Goal: Task Accomplishment & Management: Complete application form

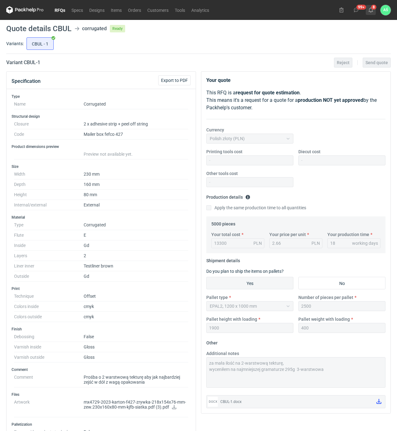
click at [373, 10] on button "8" at bounding box center [370, 10] width 10 height 10
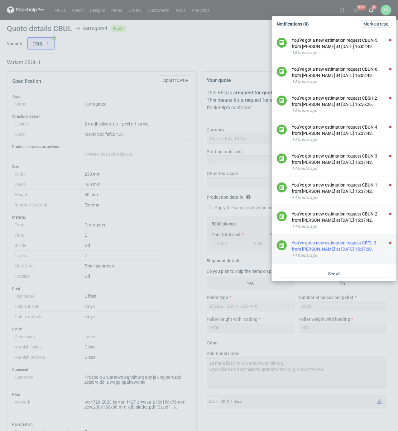
click at [352, 249] on div "You've got a new estimation request CBTL-3 from [PERSON_NAME] at [DATE] 15:37:0…" at bounding box center [342, 246] width 100 height 12
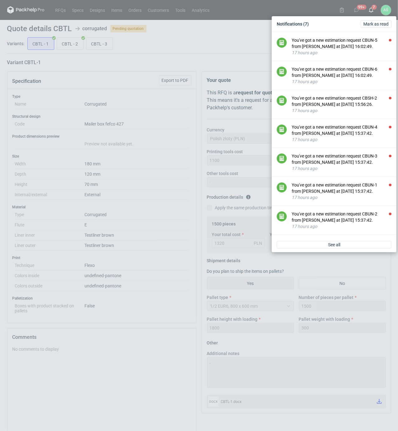
click at [155, 142] on div "Notifications (7) [PERSON_NAME] as read You've got a new estimation request CBU…" at bounding box center [199, 215] width 398 height 431
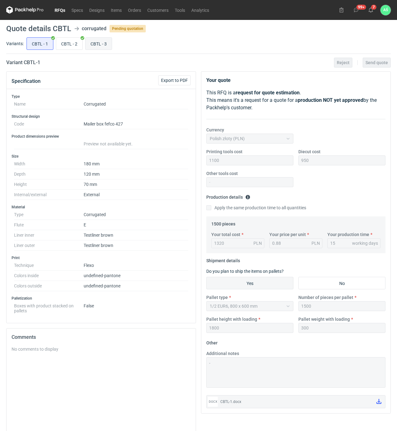
click at [99, 43] on input "CBTL - 3" at bounding box center [98, 44] width 26 height 12
radio input "true"
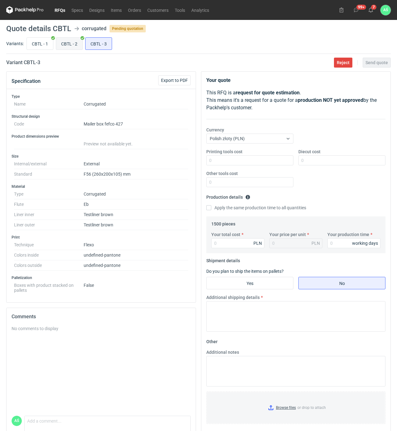
click at [75, 46] on input "CBTL - 2" at bounding box center [69, 44] width 26 height 12
radio input "true"
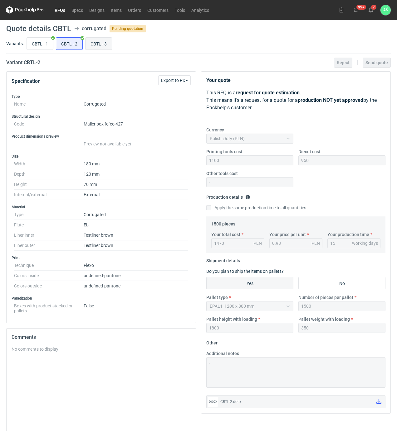
click at [95, 46] on input "CBTL - 3" at bounding box center [98, 44] width 26 height 12
radio input "true"
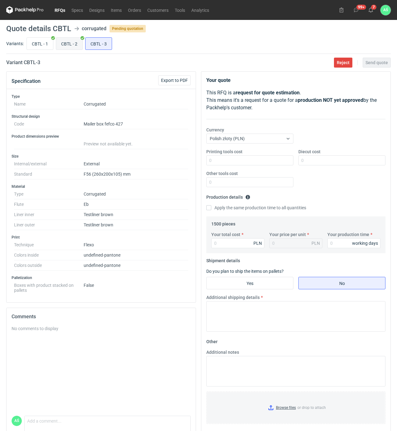
click at [69, 45] on input "CBTL - 2" at bounding box center [69, 44] width 26 height 12
radio input "true"
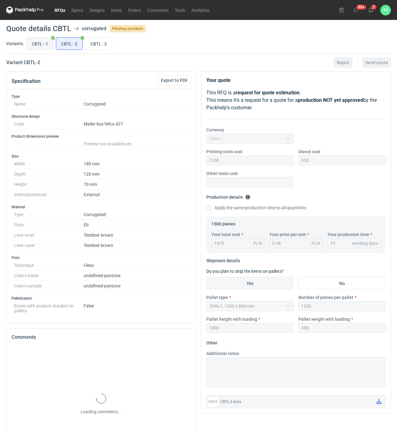
click at [52, 42] on input "CBTL - 1" at bounding box center [40, 44] width 26 height 12
radio input "true"
click at [99, 45] on input "CBTL - 3" at bounding box center [98, 44] width 26 height 12
radio input "true"
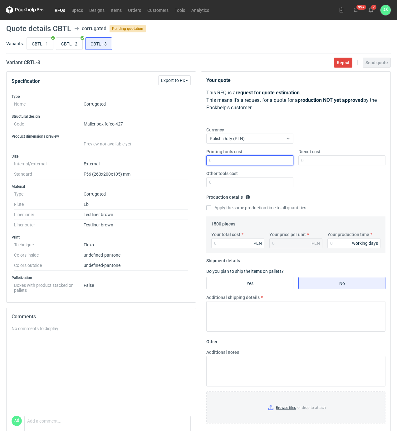
click at [276, 162] on input "Printing tools cost" at bounding box center [249, 161] width 87 height 10
type input "1600"
type input "850"
click at [225, 243] on input "Your total cost" at bounding box center [237, 243] width 53 height 10
type input "2835"
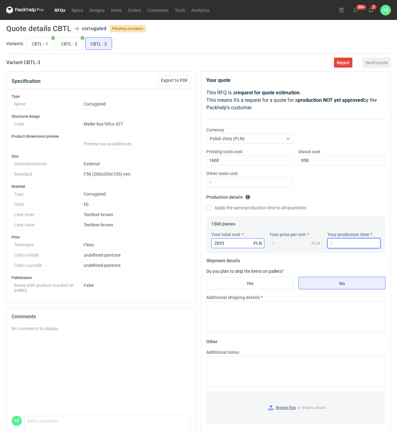
type input "1.89"
type input "15"
click at [260, 288] on input "Yes" at bounding box center [249, 283] width 86 height 12
radio input "true"
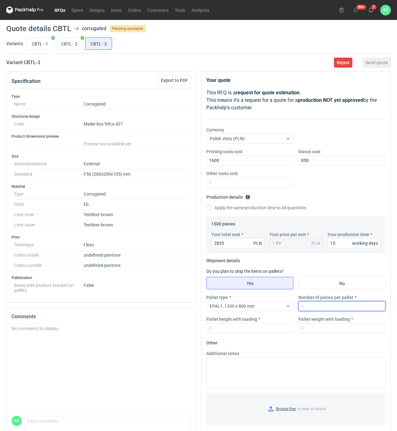
click at [320, 307] on input "Number of pieces per pallet" at bounding box center [341, 306] width 87 height 10
type input "1000"
type input "1800"
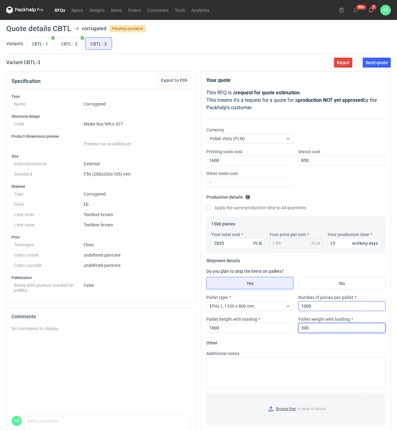
type input "300"
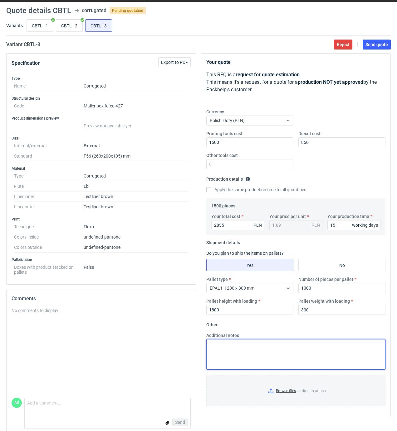
scroll to position [28, 0]
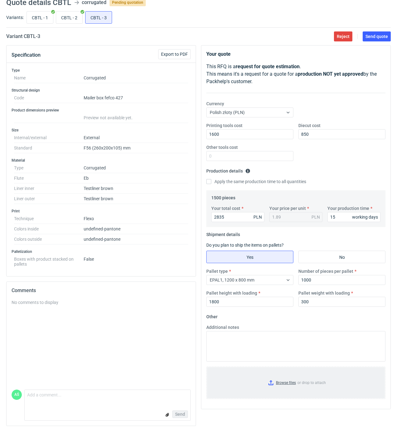
click at [278, 380] on input "Browse files or drop to attach" at bounding box center [296, 383] width 178 height 31
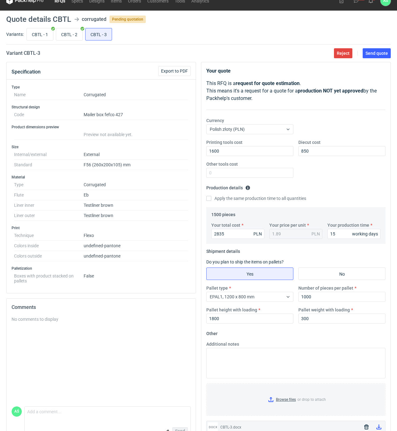
scroll to position [0, 0]
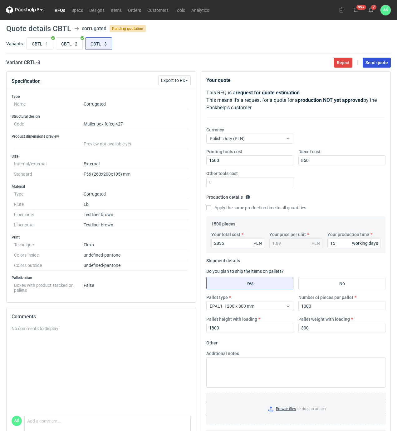
click at [377, 66] on button "Send quote" at bounding box center [376, 63] width 28 height 10
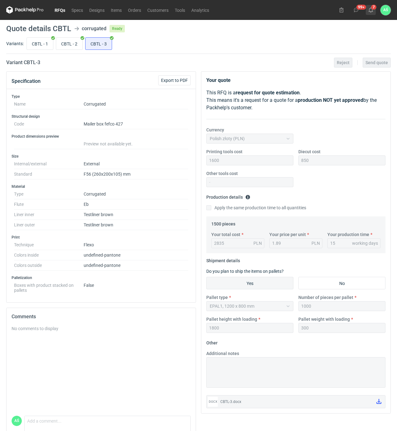
click at [370, 11] on icon at bounding box center [370, 9] width 5 height 5
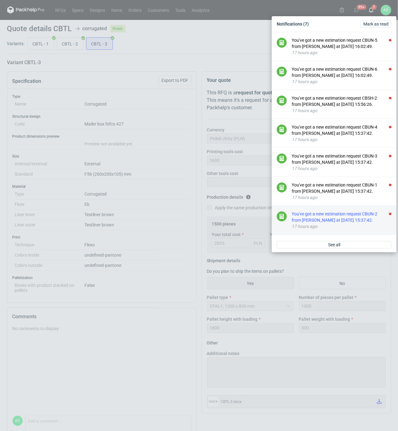
click at [366, 216] on div "You've got a new estimation request CBUN-2 from [PERSON_NAME] at [DATE] 15:37:4…" at bounding box center [342, 217] width 100 height 12
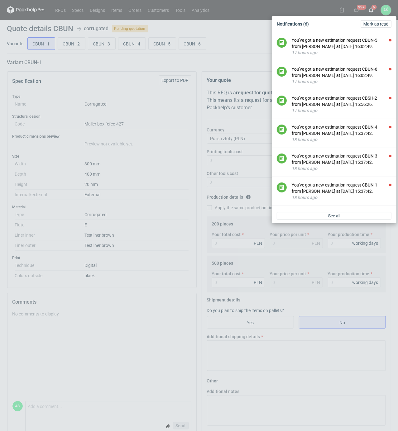
click at [164, 137] on div "Notifications (6) [PERSON_NAME] as read You've got a new estimation request CBU…" at bounding box center [199, 215] width 398 height 431
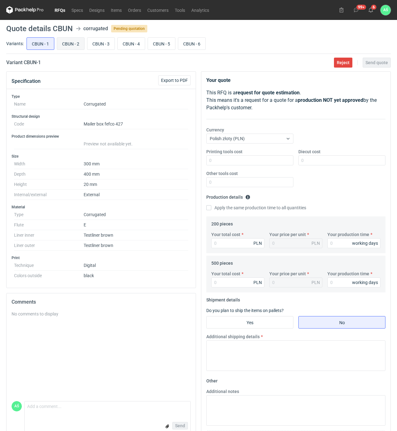
click at [67, 41] on input "CBUN - 2" at bounding box center [70, 44] width 27 height 12
radio input "true"
click at [39, 43] on input "CBUN - 1" at bounding box center [40, 44] width 27 height 12
radio input "true"
click at [62, 41] on input "CBUN - 2" at bounding box center [70, 44] width 27 height 12
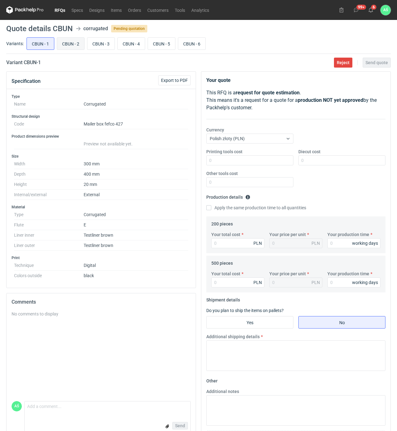
radio input "true"
click at [35, 41] on input "CBUN - 1" at bounding box center [40, 44] width 27 height 12
radio input "true"
click at [71, 43] on input "CBUN - 2" at bounding box center [70, 44] width 27 height 12
radio input "true"
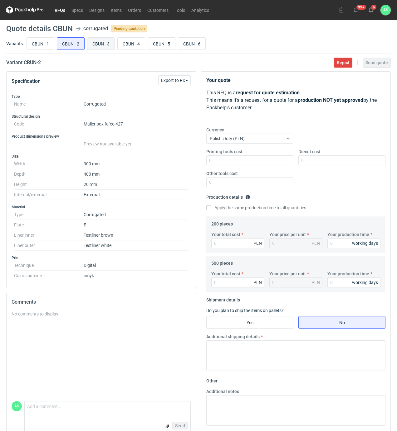
click at [100, 42] on input "CBUN - 3" at bounding box center [100, 44] width 27 height 12
radio input "true"
click at [131, 42] on input "CBUN - 4" at bounding box center [131, 44] width 27 height 12
radio input "true"
click at [152, 43] on input "CBUN - 5" at bounding box center [161, 44] width 27 height 12
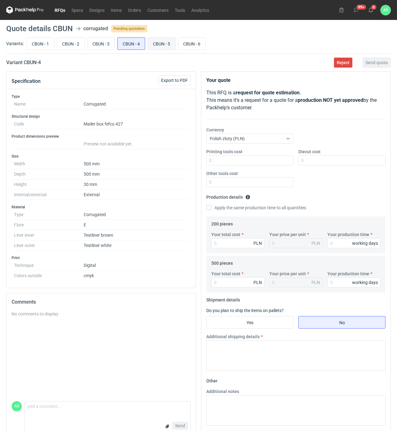
radio input "true"
click at [189, 41] on input "CBUN - 6" at bounding box center [191, 44] width 27 height 12
radio input "true"
click at [167, 41] on input "CBUN - 5" at bounding box center [161, 44] width 27 height 12
radio input "true"
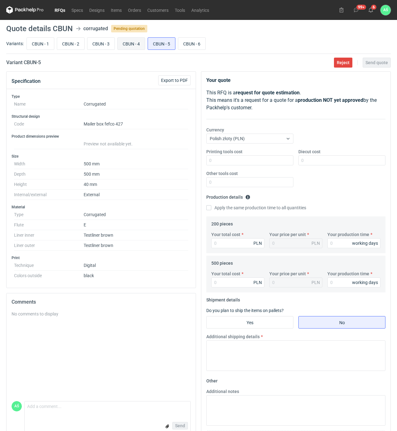
click at [132, 44] on input "CBUN - 4" at bounding box center [131, 44] width 27 height 12
radio input "true"
click at [40, 50] on label "CBUN - 1" at bounding box center [40, 43] width 28 height 12
click at [40, 50] on input "CBUN - 1" at bounding box center [40, 44] width 27 height 12
radio input "true"
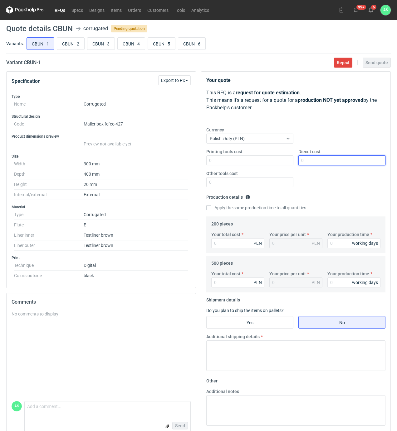
click at [315, 163] on input "Diecut cost" at bounding box center [341, 161] width 87 height 10
type input "750"
type input "930"
type input "4.65"
type input "15"
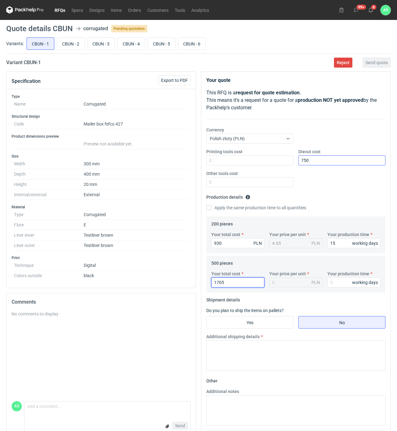
type input "1705"
type input "3.41"
type input "15"
click at [263, 327] on input "Yes" at bounding box center [249, 323] width 86 height 12
radio input "true"
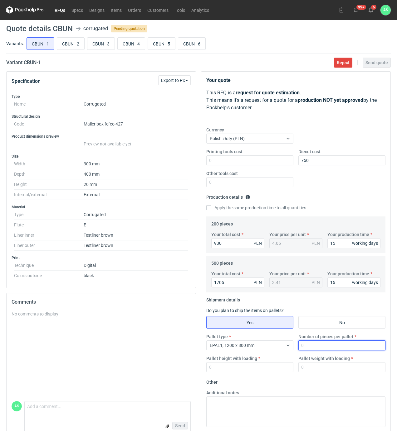
click at [314, 350] on input "Number of pieces per pallet" at bounding box center [341, 346] width 87 height 10
type input "500"
type input "1400"
type input "150"
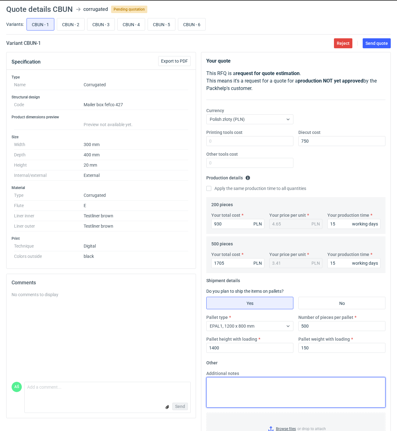
scroll to position [50, 0]
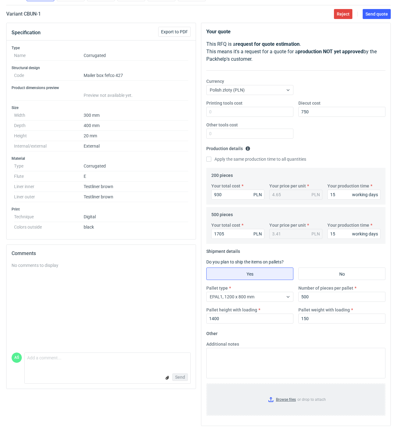
click at [286, 402] on input "Browse files or drop to attach" at bounding box center [296, 399] width 178 height 31
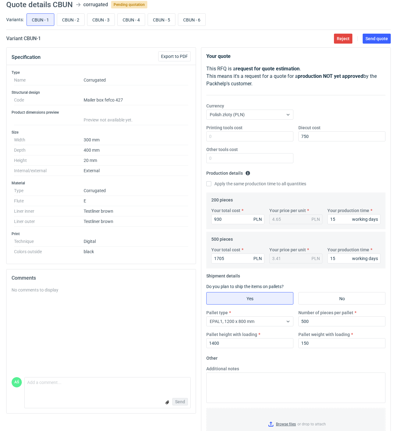
scroll to position [0, 0]
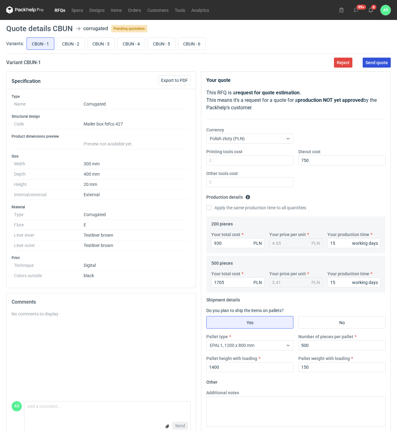
click at [368, 60] on span "Send quote" at bounding box center [376, 62] width 22 height 4
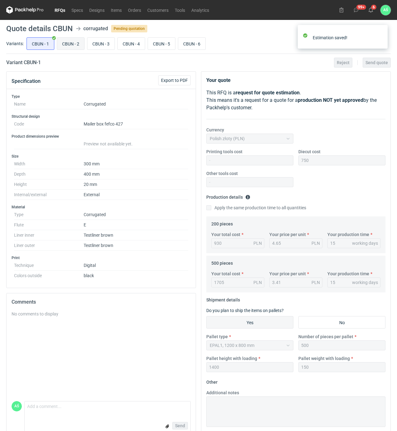
click at [70, 45] on input "CBUN - 2" at bounding box center [70, 44] width 27 height 12
radio input "true"
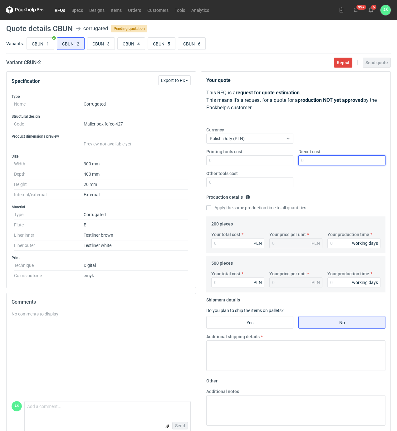
click at [310, 164] on input "Diecut cost" at bounding box center [341, 161] width 87 height 10
type input "750"
type input "9"
type input "0.05"
type input "942"
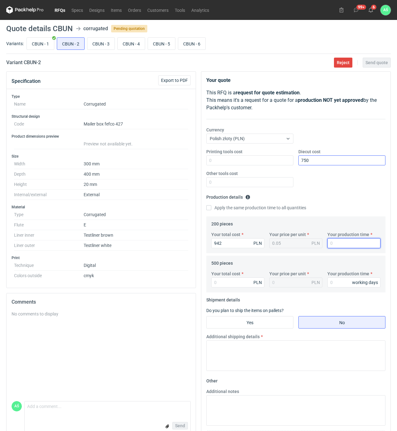
type input "4.71"
type input "15"
type input "17"
type input "0.03"
type input "1730"
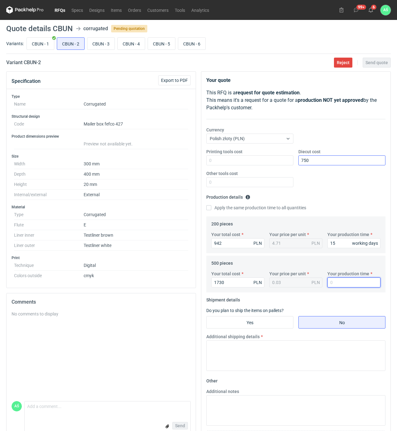
type input "3.46"
type input "15"
click at [272, 330] on fieldset "Shipment details Do you plan to ship the items on pallets? Yes No Additional sh…" at bounding box center [295, 335] width 179 height 81
click at [272, 327] on input "Yes" at bounding box center [249, 323] width 86 height 12
radio input "true"
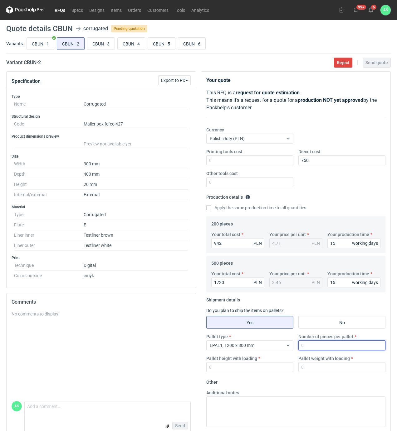
click at [309, 347] on input "Number of pieces per pallet" at bounding box center [341, 346] width 87 height 10
click at [272, 347] on div "EPAL1, 1200 x 800 mm" at bounding box center [244, 345] width 76 height 9
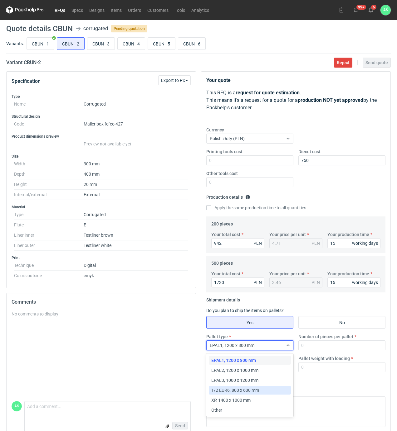
drag, startPoint x: 236, startPoint y: 392, endPoint x: 276, endPoint y: 375, distance: 43.4
click at [236, 392] on span "1/2 EUR6, 800 x 600 mm" at bounding box center [235, 391] width 48 height 6
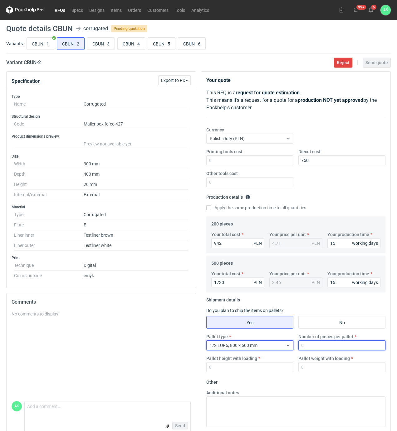
click at [312, 347] on input "Number of pieces per pallet" at bounding box center [341, 346] width 87 height 10
type input "500"
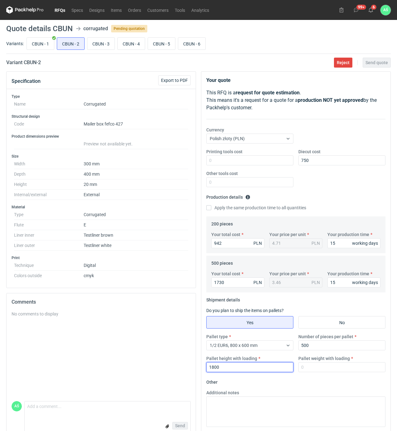
drag, startPoint x: 226, startPoint y: 366, endPoint x: 191, endPoint y: 367, distance: 34.6
click at [191, 367] on div "Specification Export to PDF Type Name Corrugated Structural design Code Mailer …" at bounding box center [198, 275] width 389 height 409
type input "1400"
click at [48, 45] on input "CBUN - 1" at bounding box center [40, 44] width 27 height 12
radio input "true"
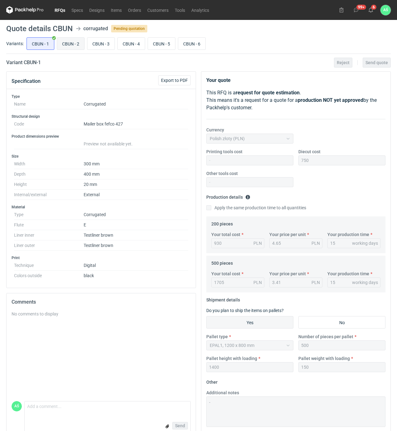
click at [65, 43] on input "CBUN - 2" at bounding box center [70, 44] width 27 height 12
radio input "true"
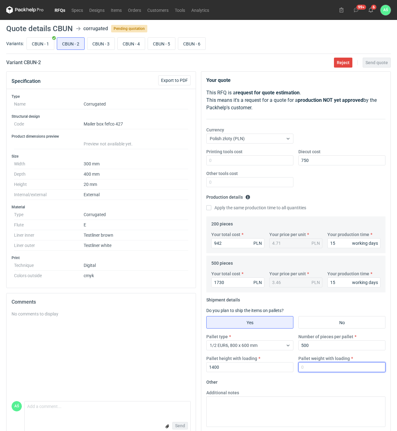
click at [319, 366] on input "Pallet weight with loading" at bounding box center [341, 368] width 87 height 10
type input "150"
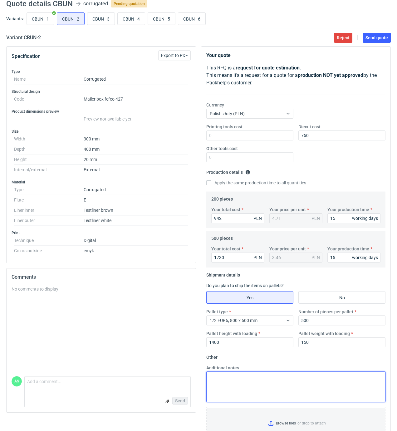
scroll to position [50, 0]
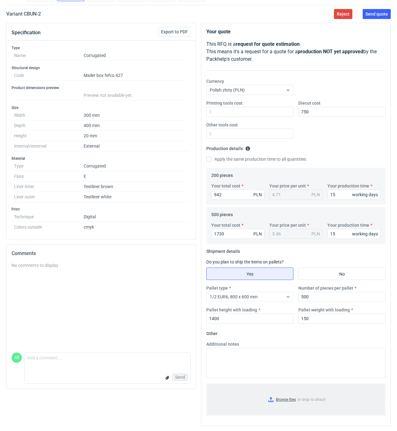
click at [284, 404] on input "Browse files or drop to attach" at bounding box center [296, 399] width 178 height 31
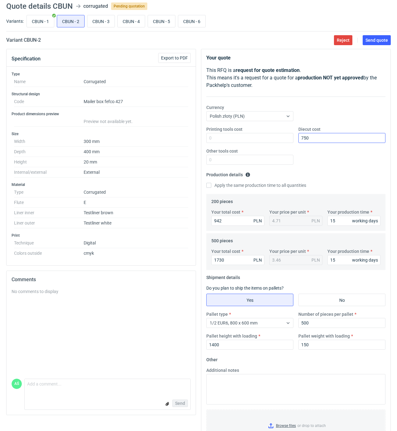
scroll to position [0, 0]
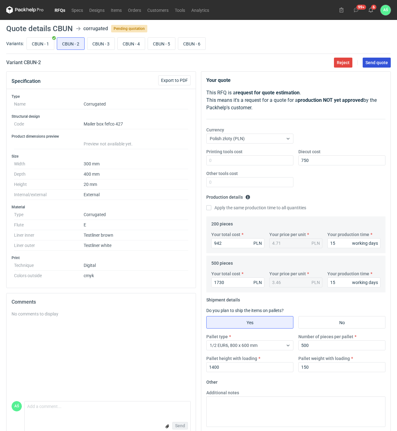
click at [377, 63] on span "Send quote" at bounding box center [376, 62] width 22 height 4
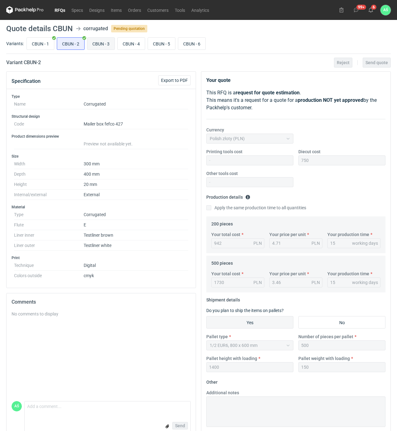
click at [102, 42] on input "CBUN - 3" at bounding box center [100, 44] width 27 height 12
radio input "true"
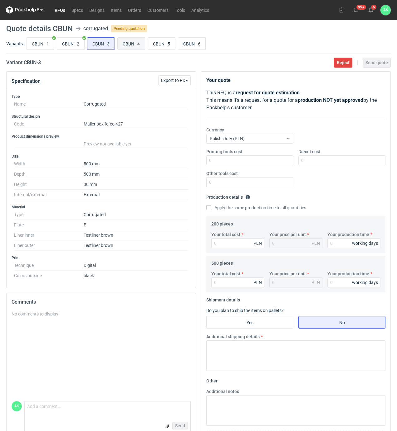
click at [133, 41] on input "CBUN - 4" at bounding box center [131, 44] width 27 height 12
radio input "true"
click at [170, 41] on input "CBUN - 5" at bounding box center [161, 44] width 27 height 12
radio input "true"
click at [102, 39] on input "CBUN - 3" at bounding box center [100, 44] width 27 height 12
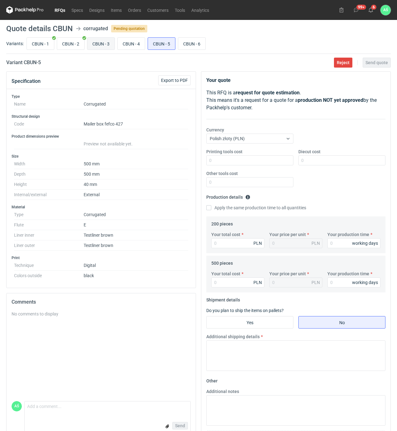
radio input "true"
click at [130, 40] on input "CBUN - 4" at bounding box center [131, 44] width 27 height 12
radio input "true"
click at [309, 161] on input "Diecut cost" at bounding box center [341, 161] width 87 height 10
type input "1000"
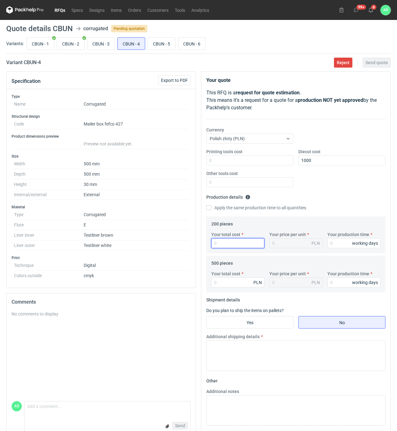
click at [248, 243] on input "Your total cost" at bounding box center [237, 243] width 53 height 10
type input "1092"
type input "5.46"
type input "15"
type input "2025"
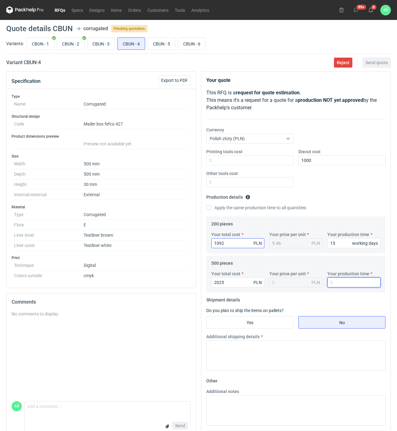
type input "4.05"
type input "15"
click at [263, 325] on input "Yes" at bounding box center [249, 323] width 86 height 12
radio input "true"
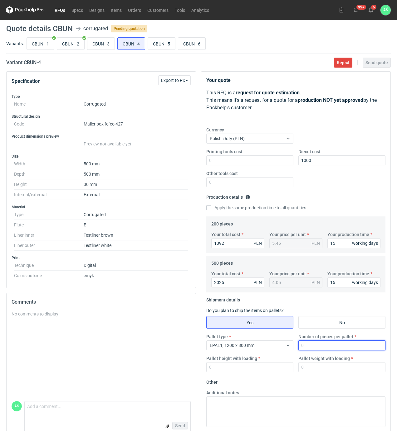
click at [308, 345] on input "Number of pieces per pallet" at bounding box center [341, 346] width 87 height 10
type input "500"
type input "1400"
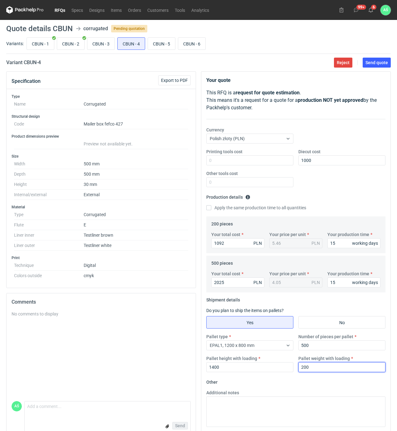
type input "200"
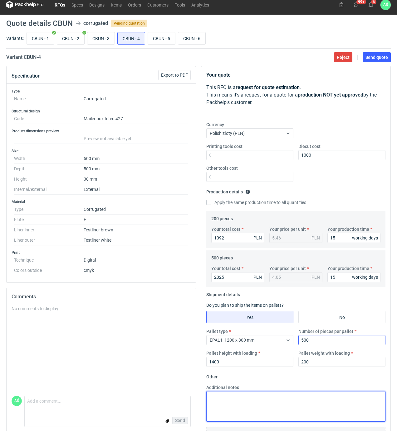
scroll to position [41, 0]
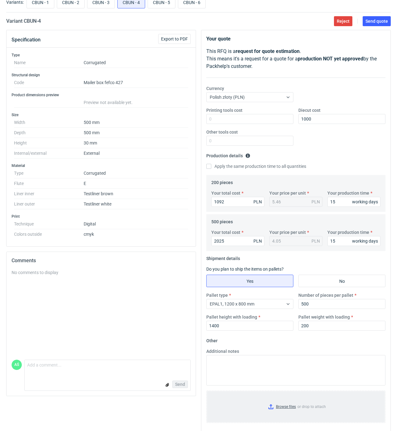
click at [290, 407] on input "Browse files or drop to attach" at bounding box center [296, 407] width 178 height 31
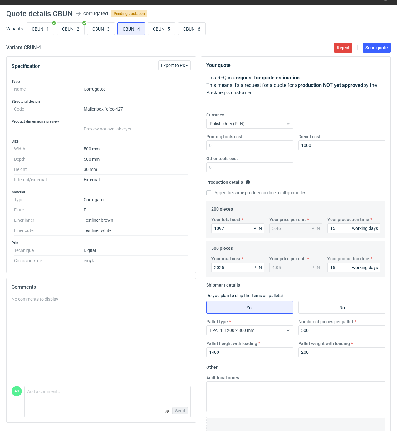
scroll to position [0, 0]
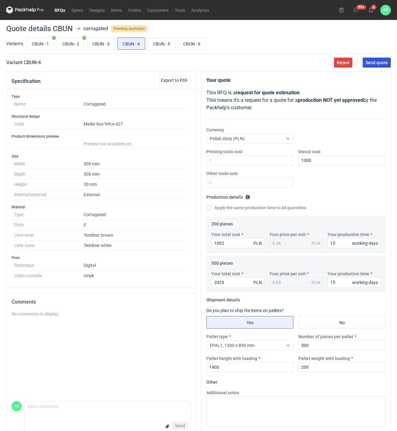
click at [378, 64] on span "Send quote" at bounding box center [376, 62] width 22 height 4
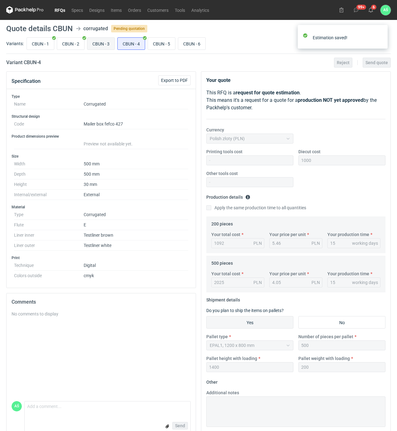
click at [101, 42] on input "CBUN - 3" at bounding box center [100, 44] width 27 height 12
radio input "true"
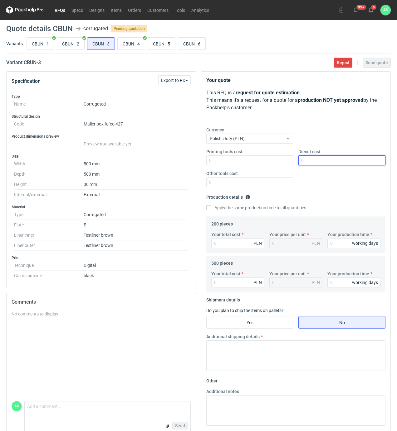
click at [312, 160] on input "Diecut cost" at bounding box center [341, 161] width 87 height 10
type input "1000"
click at [232, 246] on input "Your total cost" at bounding box center [237, 243] width 53 height 10
type input "1068"
type input "5.34"
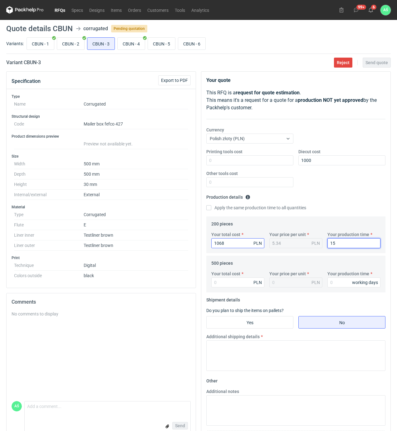
type input "15"
type input "1980"
type input "3.96"
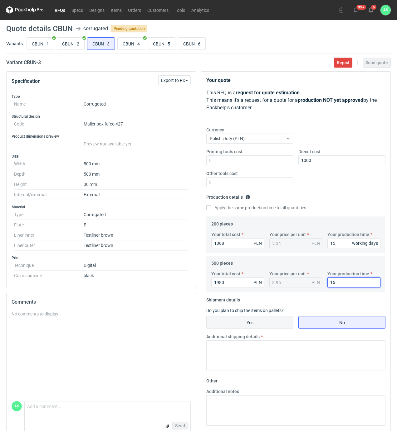
type input "15"
click at [257, 324] on input "Yes" at bounding box center [249, 323] width 86 height 12
radio input "true"
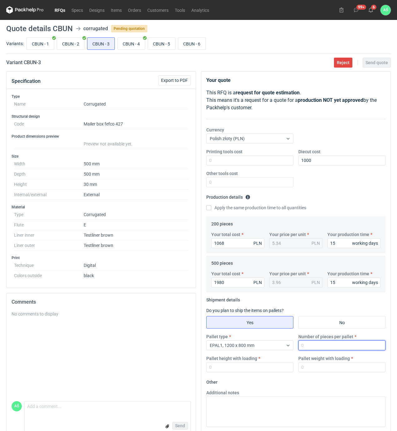
click at [309, 349] on input "Number of pieces per pallet" at bounding box center [341, 346] width 87 height 10
type input "500"
type input "1400"
type input "200"
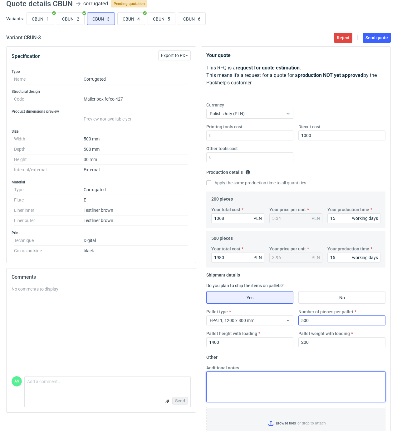
scroll to position [50, 0]
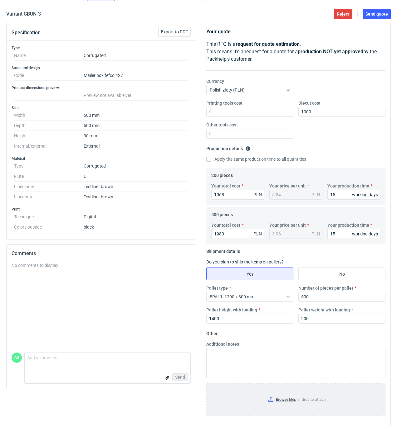
click at [288, 398] on input "Browse files or drop to attach" at bounding box center [296, 399] width 178 height 31
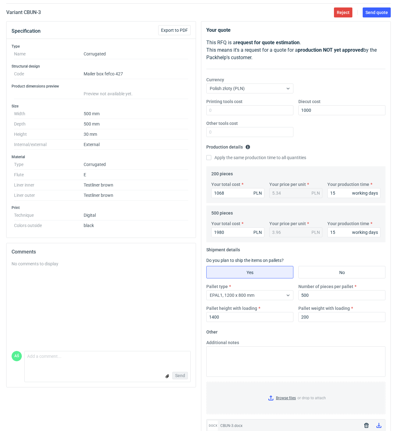
scroll to position [0, 0]
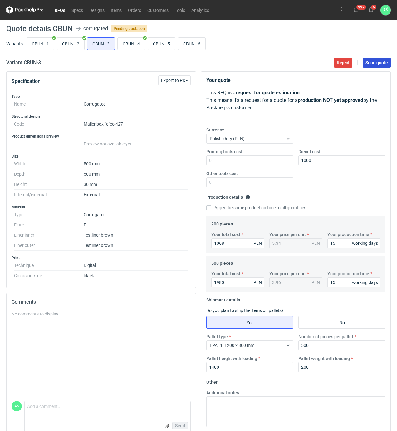
click at [372, 64] on span "Send quote" at bounding box center [376, 62] width 22 height 4
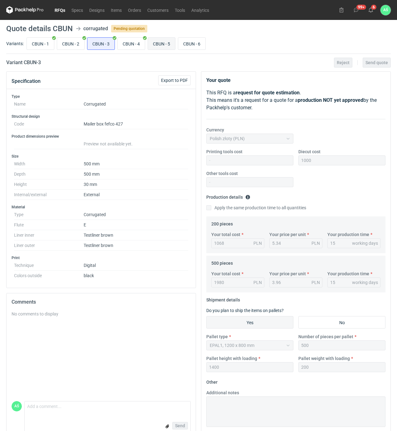
click at [163, 46] on input "CBUN - 5" at bounding box center [161, 44] width 27 height 12
radio input "true"
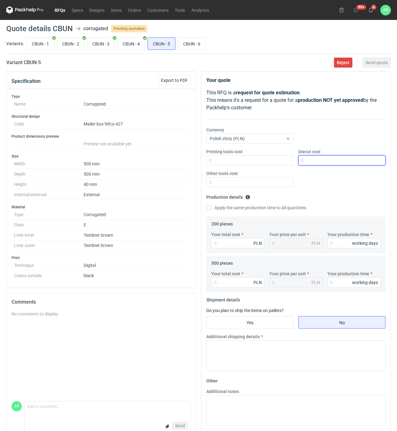
click at [309, 162] on input "Diecut cost" at bounding box center [341, 161] width 87 height 10
type input "1050"
type input "1094"
type input "5.47"
type input "15"
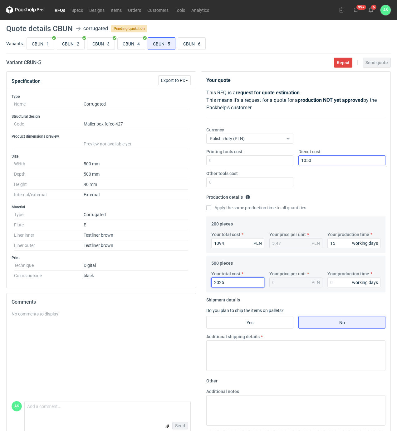
type input "2025"
type input "4.05"
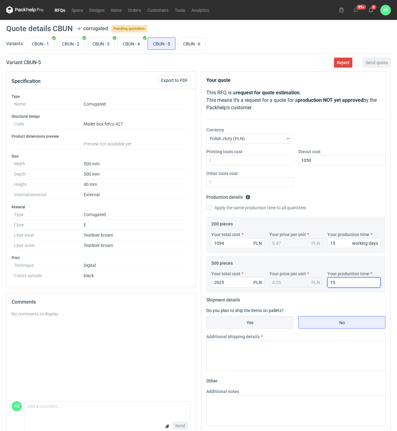
type input "15"
click at [259, 326] on input "Yes" at bounding box center [249, 323] width 86 height 12
radio input "true"
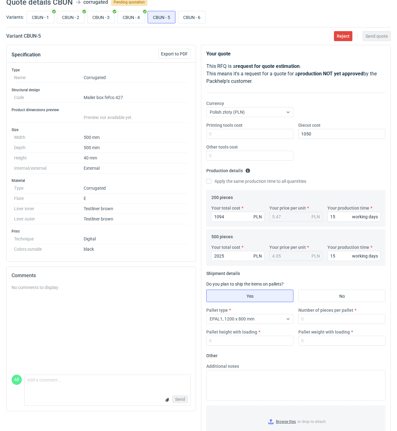
scroll to position [41, 0]
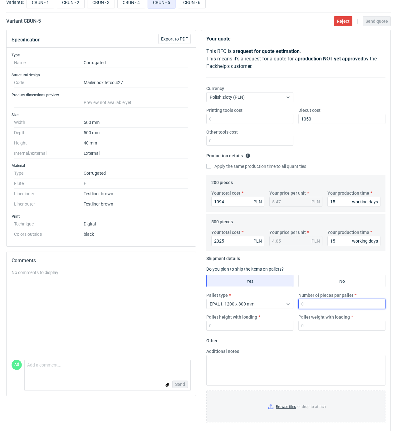
click at [317, 309] on input "Number of pieces per pallet" at bounding box center [341, 304] width 87 height 10
type input "500"
type input "1400"
type input "200"
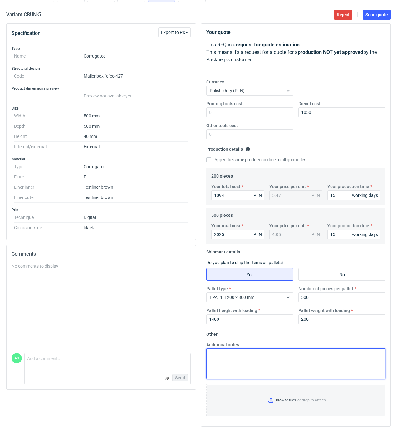
scroll to position [50, 0]
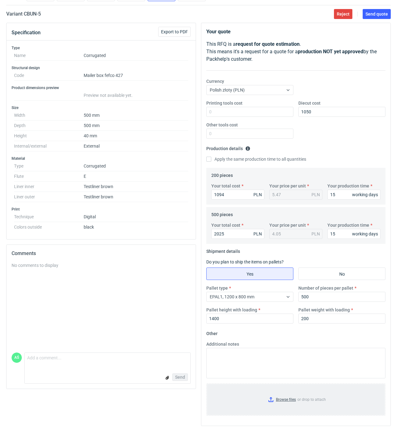
click at [278, 394] on input "Browse files or drop to attach" at bounding box center [296, 399] width 178 height 31
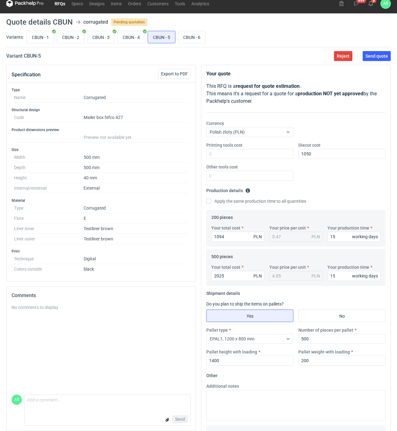
scroll to position [0, 0]
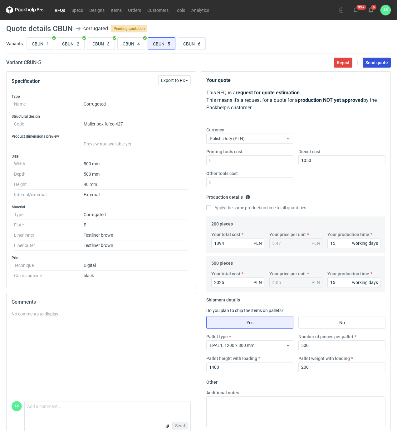
click at [372, 64] on span "Send quote" at bounding box center [376, 62] width 22 height 4
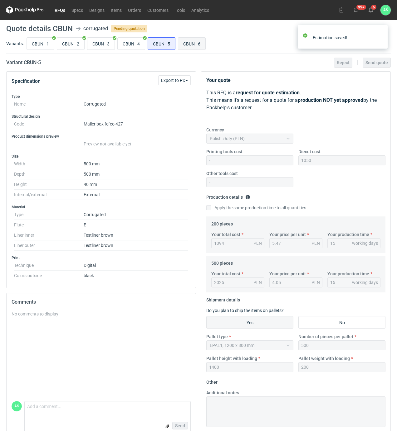
click at [192, 44] on input "CBUN - 6" at bounding box center [191, 44] width 27 height 12
radio input "true"
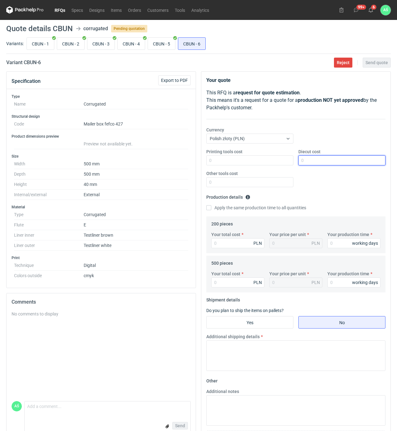
click at [309, 161] on input "Diecut cost" at bounding box center [341, 161] width 87 height 10
type input "1050"
type input "1120"
type input "5.6"
type input "1120"
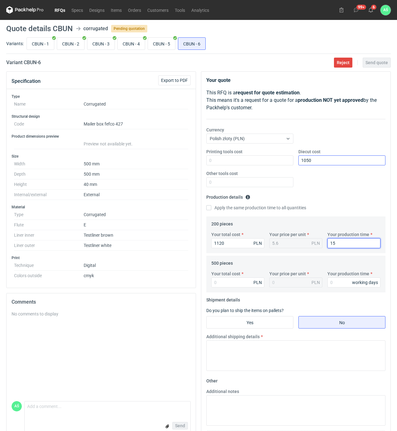
type input "15"
type input "2080"
type input "4.16"
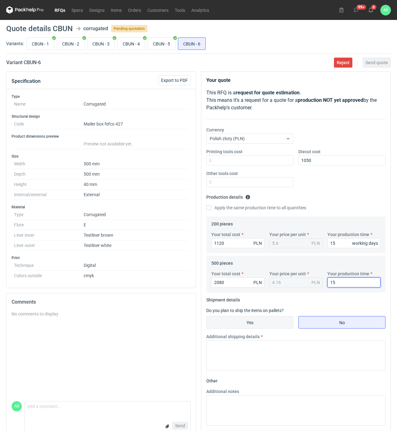
type input "15"
click at [239, 327] on input "Yes" at bounding box center [249, 323] width 86 height 12
radio input "true"
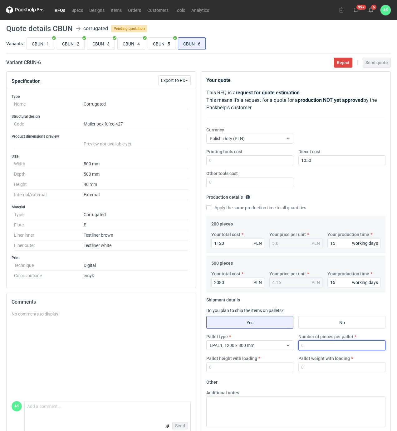
click at [326, 347] on input "Number of pieces per pallet" at bounding box center [341, 346] width 87 height 10
type input "500"
type input "1400"
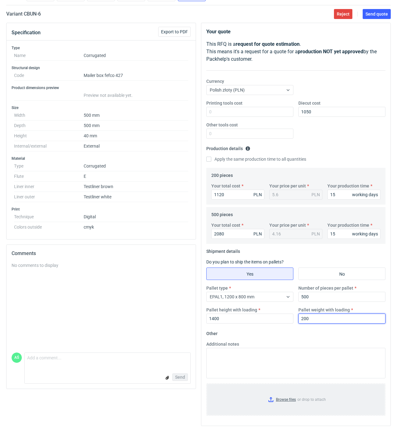
scroll to position [50, 0]
type input "200"
click at [289, 402] on input "Browse files or drop to attach" at bounding box center [296, 399] width 178 height 31
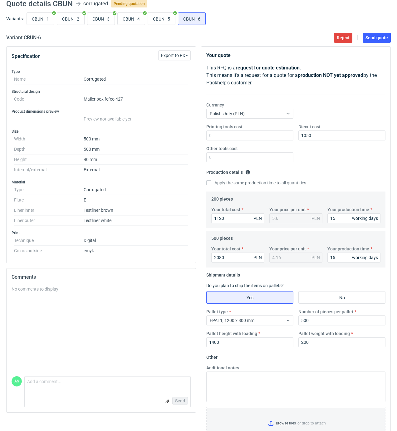
scroll to position [0, 0]
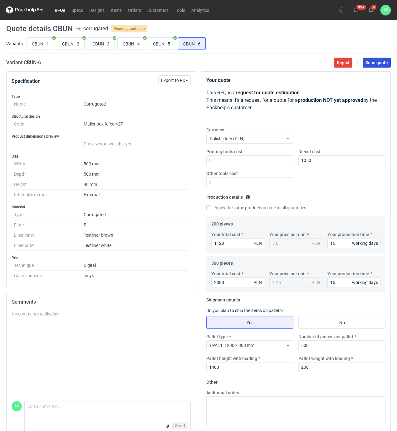
click at [379, 66] on button "Send quote" at bounding box center [376, 63] width 28 height 10
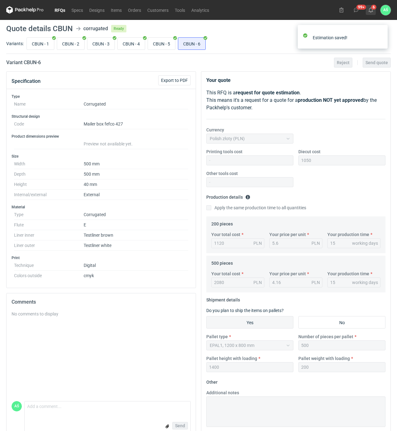
click at [370, 9] on icon at bounding box center [370, 9] width 5 height 5
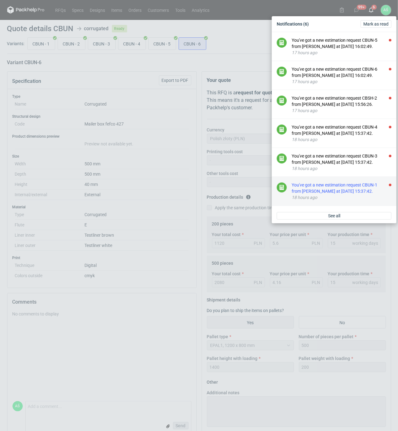
click at [359, 192] on div "You've got a new estimation request CBUN-1 from [PERSON_NAME] at [DATE] 15:37:4…" at bounding box center [342, 188] width 100 height 12
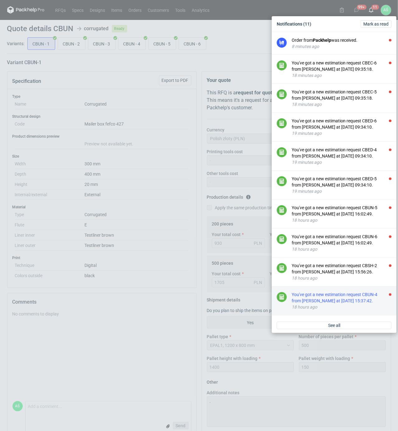
click at [367, 303] on div "You've got a new estimation request CBUN-4 from [PERSON_NAME] at [DATE] 15:37:4…" at bounding box center [342, 298] width 100 height 12
click at [363, 301] on div "You've got a new estimation request CBUN-3 from [PERSON_NAME] at [DATE] 15:37:4…" at bounding box center [342, 298] width 100 height 12
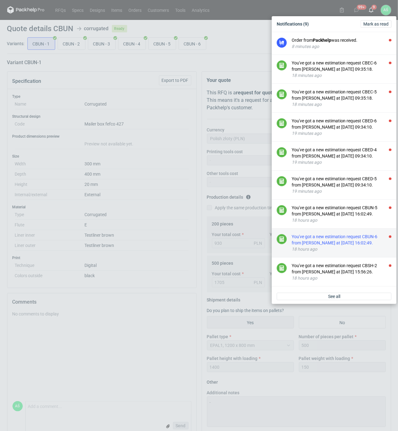
click at [376, 244] on div "You've got a new estimation request CBUN-6 from [PERSON_NAME] at [DATE] 16:02:4…" at bounding box center [342, 240] width 100 height 12
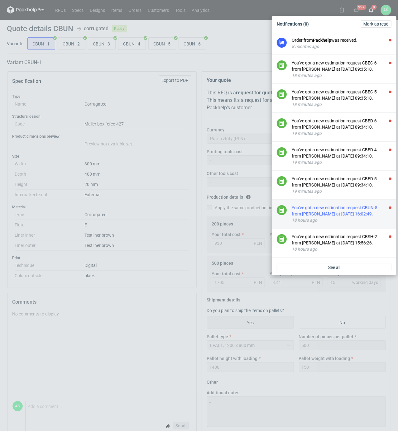
click at [373, 214] on div "You've got a new estimation request CBUN-5 from [PERSON_NAME] at [DATE] 16:02:4…" at bounding box center [342, 211] width 100 height 12
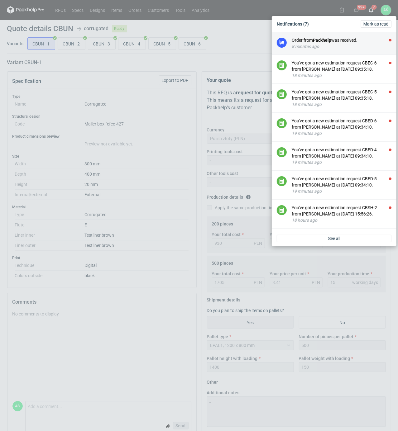
click at [389, 41] on li "Order from Packhelp was received. 8 minutes ago" at bounding box center [334, 43] width 125 height 23
click at [363, 41] on div "Order from Packhelp was received." at bounding box center [342, 40] width 100 height 6
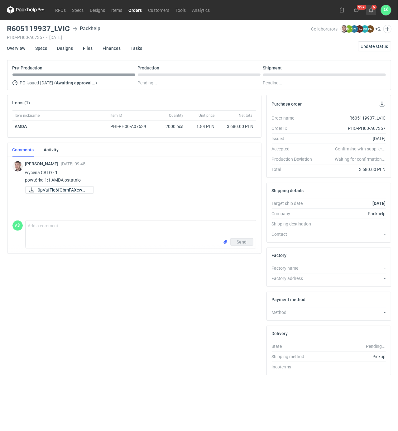
click at [372, 9] on icon at bounding box center [371, 9] width 5 height 5
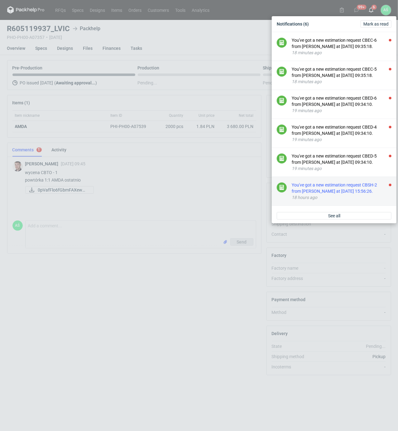
click at [368, 190] on div "You've got a new estimation request CBSH-2 from [PERSON_NAME] at [DATE] 15:56:2…" at bounding box center [342, 188] width 100 height 12
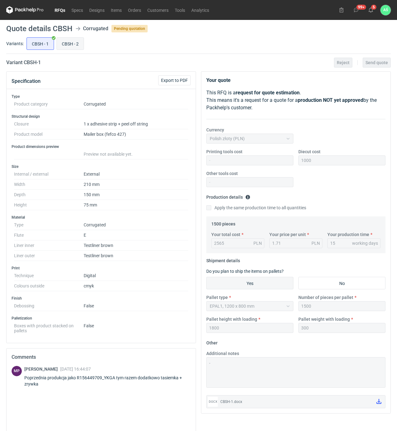
click at [71, 42] on input "CBSH - 2" at bounding box center [70, 44] width 27 height 12
radio input "true"
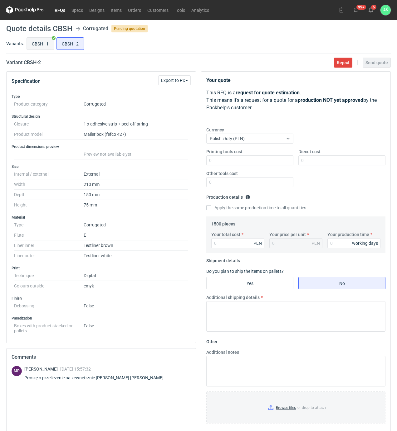
click at [41, 45] on input "CBSH - 1" at bounding box center [40, 44] width 27 height 12
radio input "true"
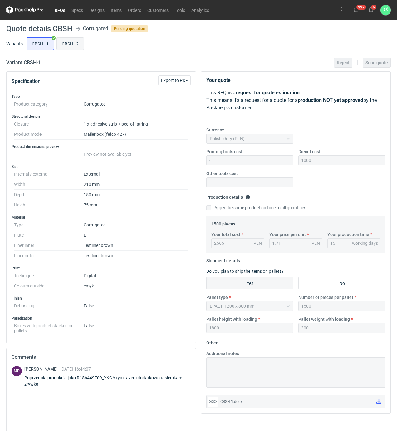
click at [66, 44] on input "CBSH - 2" at bounding box center [70, 44] width 27 height 12
radio input "true"
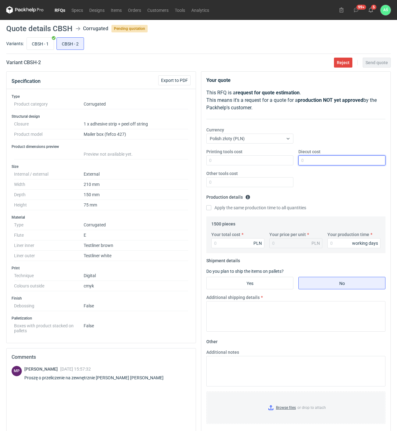
click at [312, 160] on input "Diecut cost" at bounding box center [341, 161] width 87 height 10
type input "1000"
click at [243, 242] on input "Your total cost" at bounding box center [237, 243] width 53 height 10
type input "26"
type input "0.02"
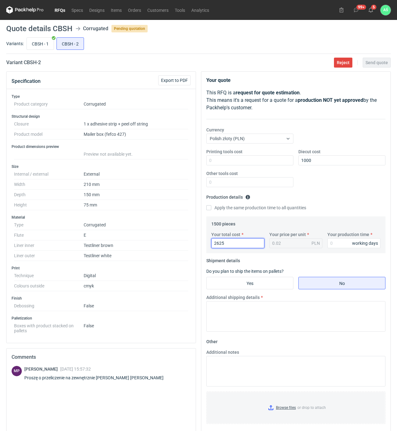
type input "2625"
type input "1.75"
type input "15"
click at [264, 279] on input "Yes" at bounding box center [249, 283] width 86 height 12
radio input "true"
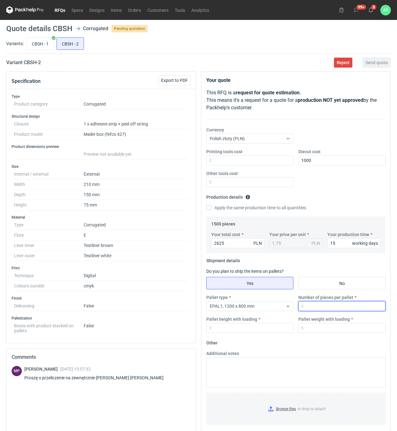
click at [327, 307] on input "Number of pieces per pallet" at bounding box center [341, 306] width 87 height 10
type input "1500"
type input "1800"
click at [48, 45] on input "CBSH - 1" at bounding box center [40, 44] width 27 height 12
radio input "true"
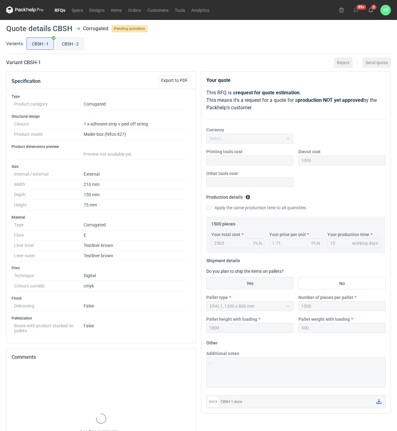
click at [63, 43] on input "CBSH - 2" at bounding box center [70, 44] width 27 height 12
radio input "true"
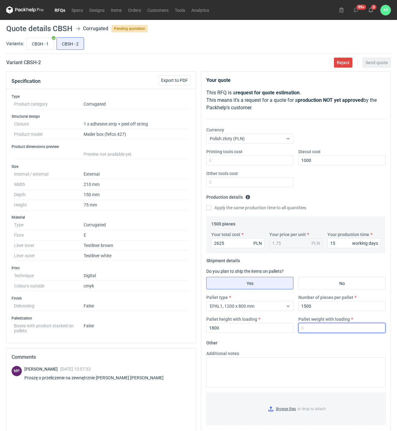
click at [306, 330] on input "Pallet weight with loading" at bounding box center [341, 328] width 87 height 10
type input "300"
click at [282, 416] on input "Browse files or drop to attach" at bounding box center [296, 409] width 178 height 31
click at [382, 59] on button "Send quote" at bounding box center [376, 63] width 28 height 10
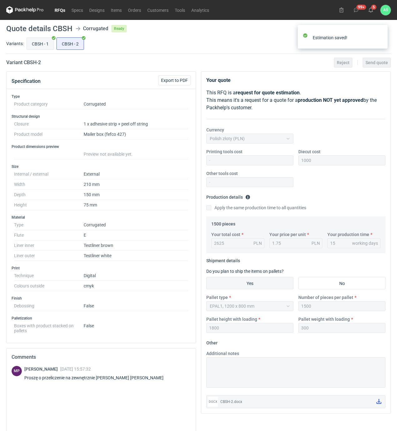
click at [49, 44] on input "CBSH - 1" at bounding box center [40, 44] width 27 height 12
radio input "true"
click at [370, 9] on icon at bounding box center [370, 9] width 5 height 5
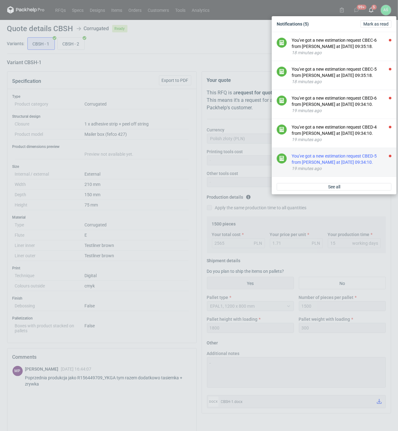
click at [359, 162] on div "You've got a new estimation request CBED-5 from [PERSON_NAME] at [DATE] 09:34:1…" at bounding box center [342, 159] width 100 height 12
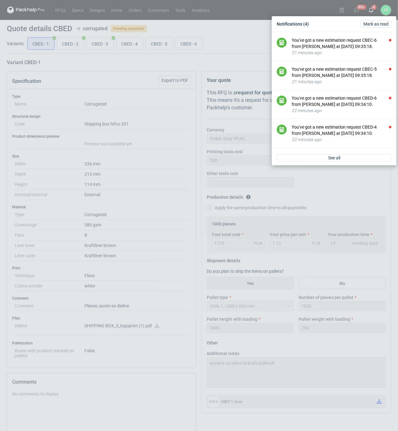
click at [154, 109] on div "Notifications (4) [PERSON_NAME] as read You've got a new estimation request CBE…" at bounding box center [199, 215] width 398 height 431
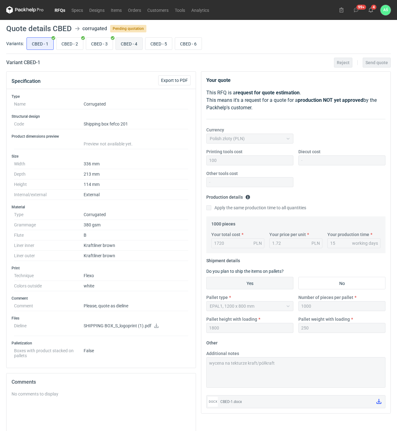
click at [124, 43] on input "CBED - 4" at bounding box center [129, 44] width 26 height 12
radio input "true"
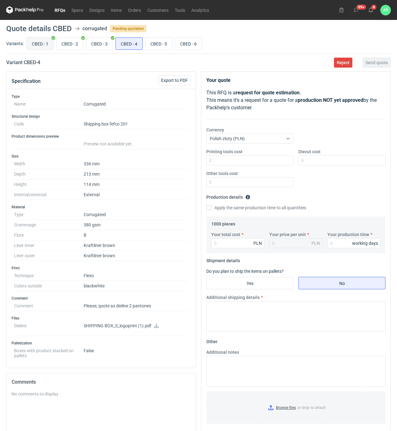
click at [42, 43] on input "CBED - 1" at bounding box center [40, 44] width 26 height 12
radio input "true"
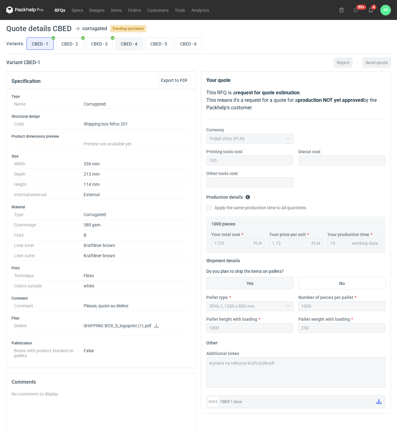
click at [123, 42] on input "CBED - 4" at bounding box center [129, 44] width 26 height 12
radio input "true"
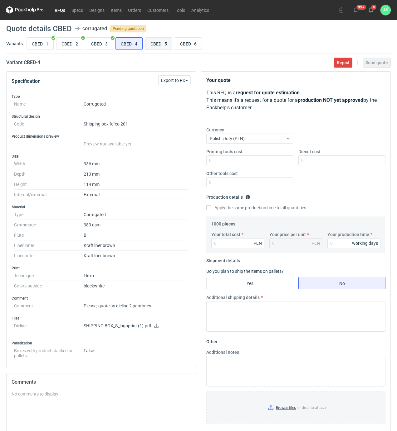
click at [166, 46] on input "CBED - 5" at bounding box center [158, 44] width 26 height 12
radio input "true"
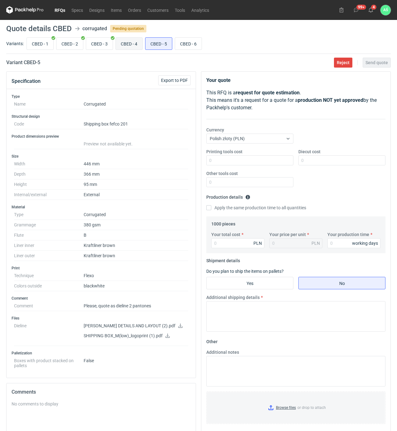
click at [129, 45] on input "CBED - 4" at bounding box center [129, 44] width 26 height 12
radio input "true"
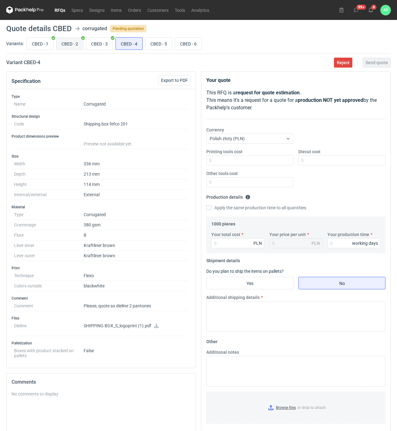
click at [63, 45] on input "CBED - 2" at bounding box center [69, 44] width 26 height 12
radio input "true"
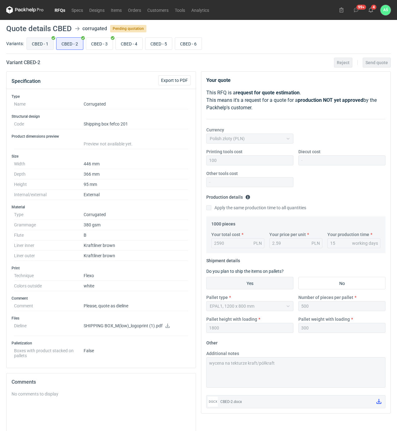
click at [40, 41] on input "CBED - 1" at bounding box center [40, 44] width 26 height 12
radio input "true"
click at [132, 43] on input "CBED - 4" at bounding box center [129, 44] width 26 height 12
radio input "true"
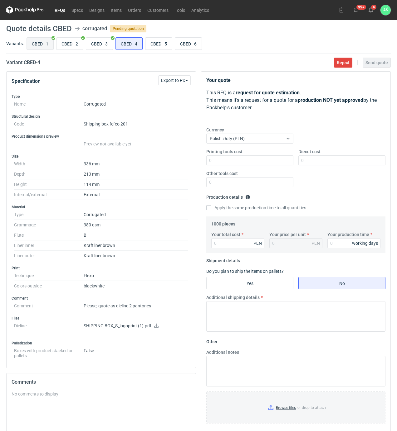
click at [42, 46] on input "CBED - 1" at bounding box center [40, 44] width 26 height 12
radio input "true"
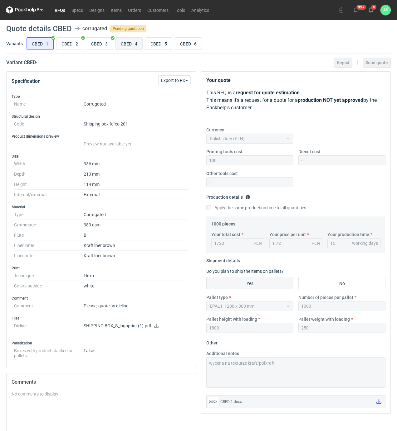
click at [134, 42] on input "CBED - 4" at bounding box center [129, 44] width 26 height 12
radio input "true"
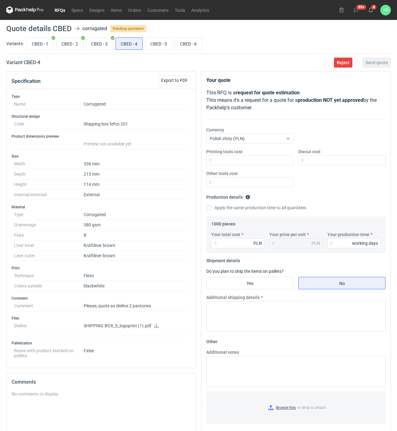
click at [154, 328] on icon at bounding box center [156, 326] width 4 height 4
click at [44, 44] on input "CBED - 1" at bounding box center [40, 44] width 26 height 12
radio input "true"
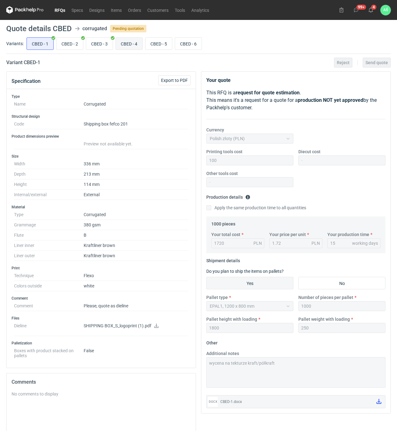
click at [125, 43] on input "CBED - 4" at bounding box center [129, 44] width 26 height 12
radio input "true"
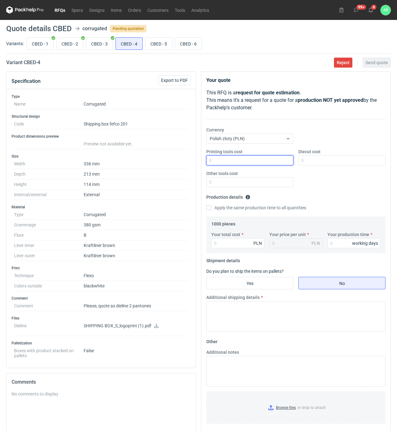
click at [279, 161] on input "Printing tools cost" at bounding box center [249, 161] width 87 height 10
type input "300"
type input "1880"
type input "1.88"
type input "15"
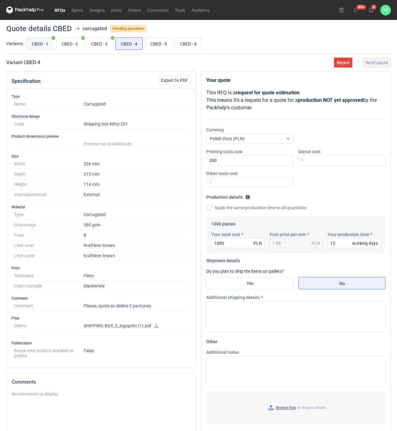
click at [41, 44] on input "CBED - 1" at bounding box center [40, 44] width 26 height 12
radio input "true"
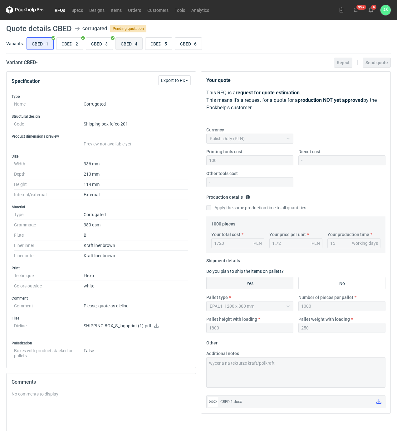
click at [126, 43] on input "CBED - 4" at bounding box center [129, 44] width 26 height 12
radio input "true"
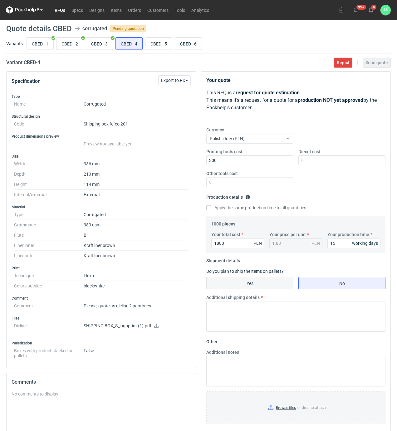
click at [266, 286] on input "Yes" at bounding box center [249, 283] width 86 height 12
radio input "true"
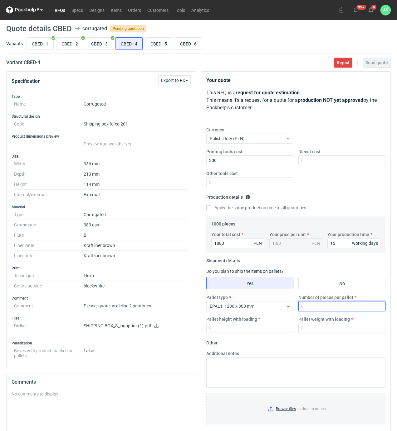
click at [306, 307] on input "Number of pieces per pallet" at bounding box center [341, 306] width 87 height 10
click at [39, 44] on input "CBED - 1" at bounding box center [40, 44] width 26 height 12
radio input "true"
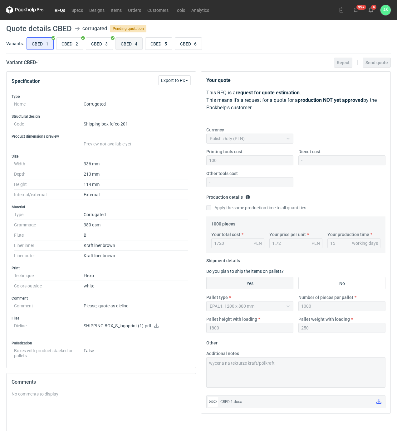
click at [139, 42] on input "CBED - 4" at bounding box center [129, 44] width 26 height 12
radio input "true"
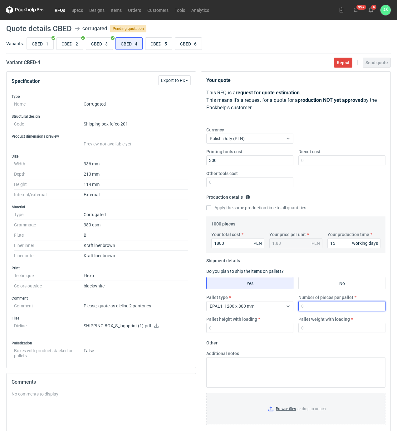
click at [310, 306] on input "Number of pieces per pallet" at bounding box center [341, 306] width 87 height 10
type input "1000"
type input "1800"
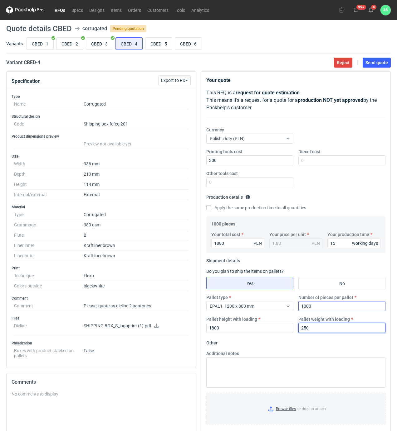
type input "250"
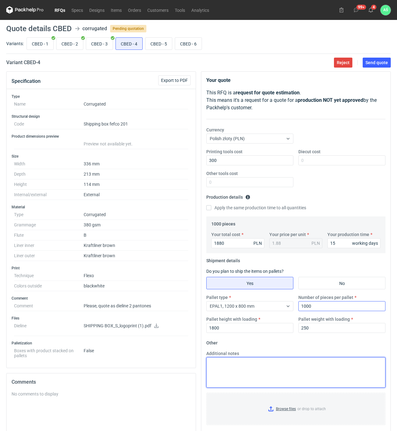
paste textarea "wycena na tekturze kraft/półkraft"
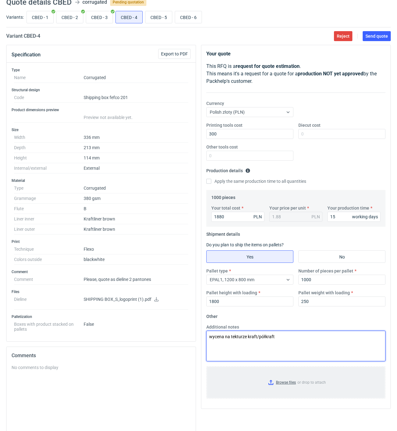
scroll to position [41, 0]
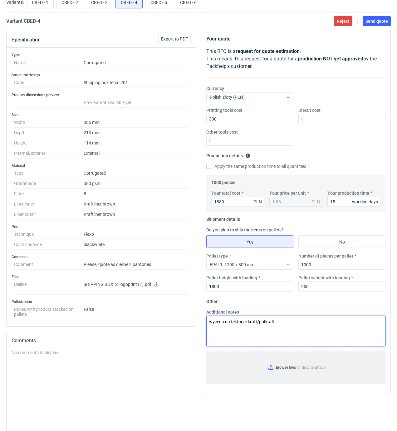
type textarea "wycena na tekturze kraft/półkraft"
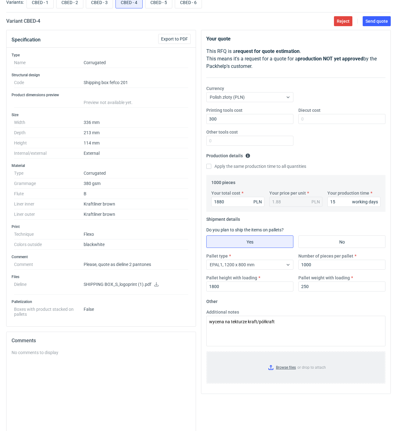
click at [288, 365] on input "Browse files or drop to attach" at bounding box center [296, 367] width 178 height 31
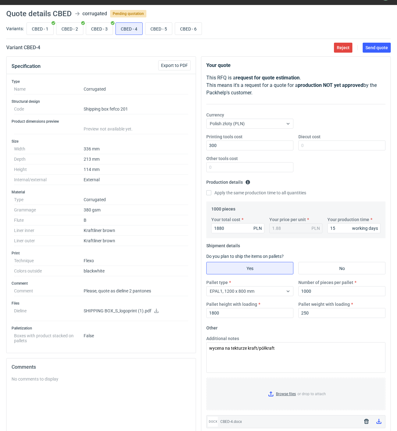
scroll to position [0, 0]
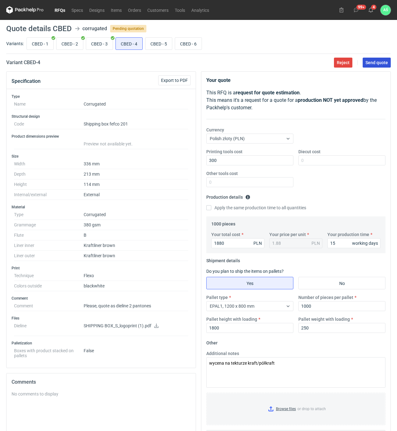
click at [378, 58] on button "Send quote" at bounding box center [376, 63] width 28 height 10
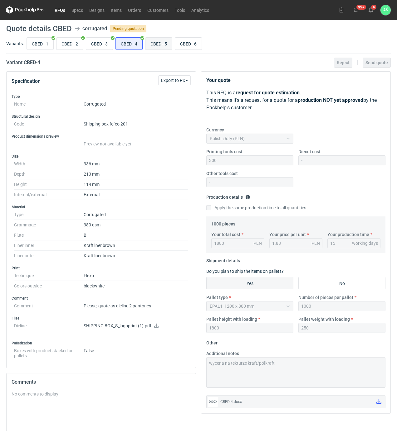
click at [163, 43] on input "CBED - 5" at bounding box center [158, 44] width 26 height 12
radio input "true"
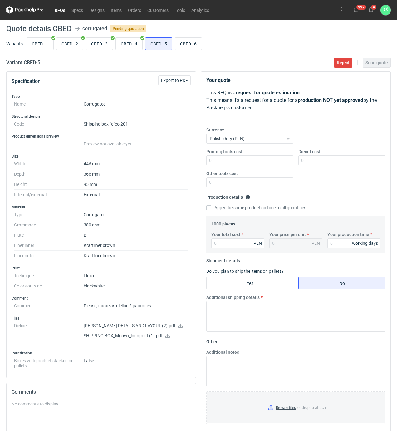
click at [178, 328] on icon at bounding box center [180, 326] width 5 height 4
click at [70, 41] on input "CBED - 2" at bounding box center [69, 44] width 26 height 12
radio input "true"
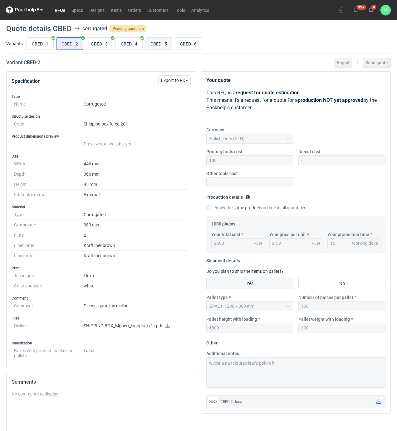
click at [155, 41] on input "CBED - 5" at bounding box center [158, 44] width 26 height 12
radio input "true"
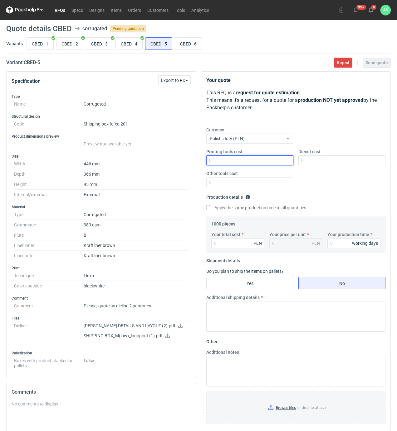
click at [272, 161] on input "Printing tools cost" at bounding box center [249, 161] width 87 height 10
type input "300"
type input "2890"
type input "2.89"
type input "15"
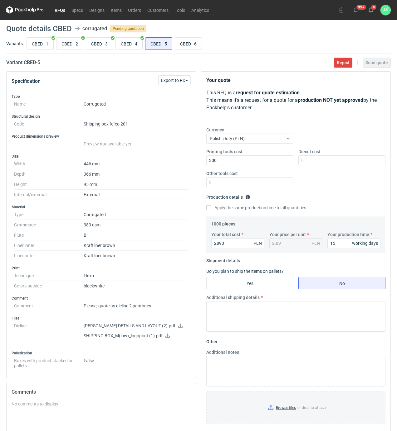
click at [277, 296] on div "Additional shipping details" at bounding box center [296, 313] width 184 height 37
click at [278, 287] on input "Yes" at bounding box center [249, 283] width 86 height 12
radio input "true"
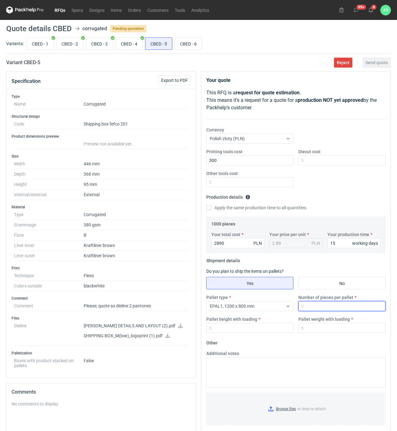
click at [315, 305] on input "Number of pieces per pallet" at bounding box center [341, 306] width 87 height 10
type input "500"
type input "1800"
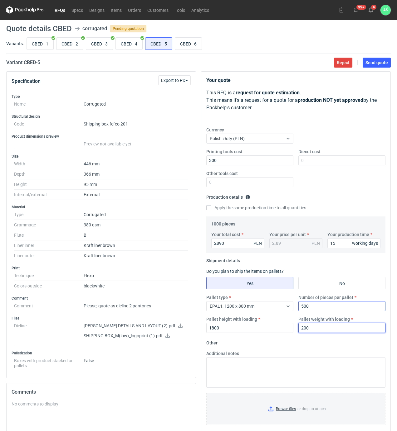
type input "200"
click at [291, 408] on input "Browse files or drop to attach" at bounding box center [296, 409] width 178 height 31
click at [382, 64] on span "Send quote" at bounding box center [376, 62] width 22 height 4
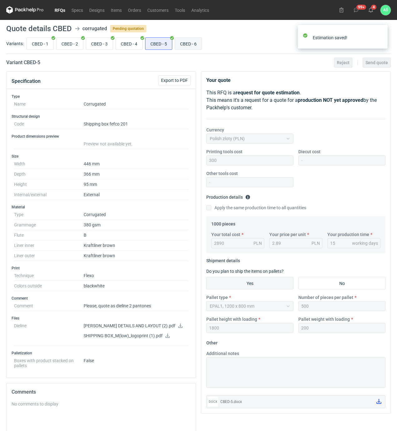
click at [186, 40] on input "CBED - 6" at bounding box center [188, 44] width 26 height 12
radio input "true"
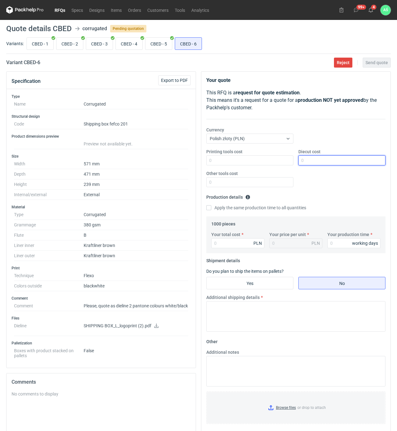
click at [312, 162] on input "Diecut cost" at bounding box center [341, 161] width 87 height 10
click at [287, 161] on input "Printing tools cost" at bounding box center [249, 161] width 87 height 10
type input "300"
type input "493"
type input "0.49"
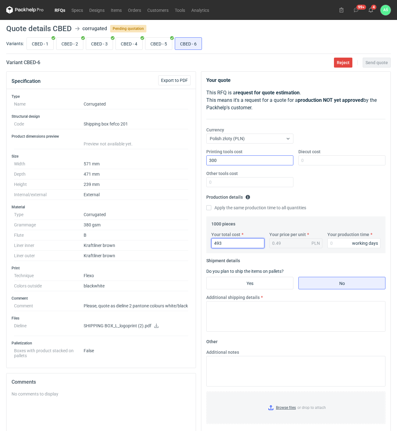
type input "4930"
type input "4.93"
type input "4930"
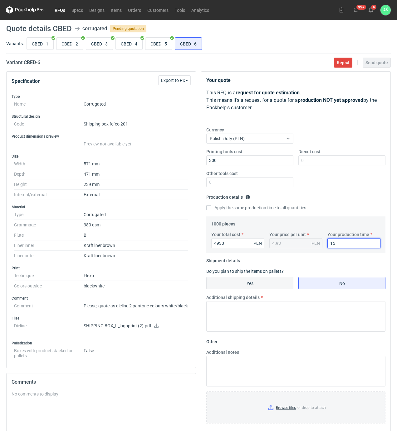
type input "15"
click at [259, 285] on input "Yes" at bounding box center [249, 283] width 86 height 12
radio input "true"
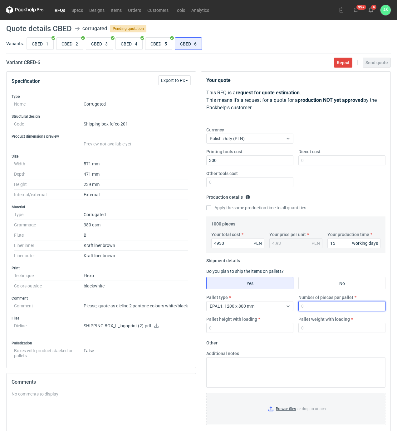
click at [303, 305] on input "Number of pieces per pallet" at bounding box center [341, 306] width 87 height 10
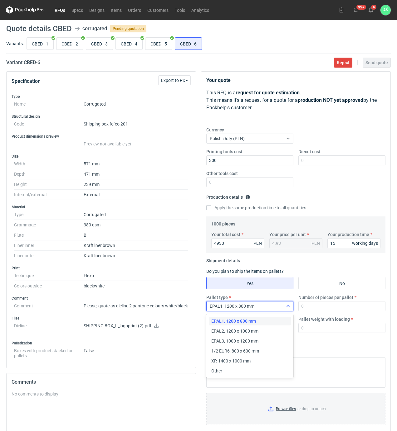
click at [275, 308] on div "EPAL1, 1200 x 800 mm" at bounding box center [244, 306] width 76 height 9
click at [241, 359] on span "XP, 1400 x 1000 mm" at bounding box center [230, 361] width 39 height 6
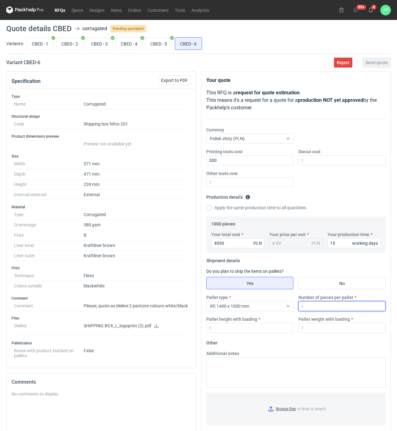
click at [314, 309] on input "Number of pieces per pallet" at bounding box center [341, 306] width 87 height 10
type input "500"
type input "1800"
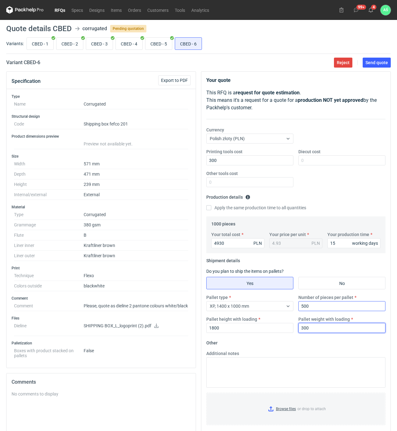
type input "300"
click at [286, 417] on input "Browse files or drop to attach" at bounding box center [296, 409] width 178 height 31
click at [380, 64] on span "Send quote" at bounding box center [376, 62] width 22 height 4
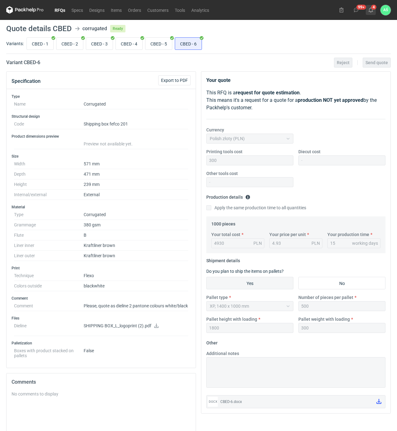
click at [369, 11] on icon at bounding box center [370, 9] width 5 height 5
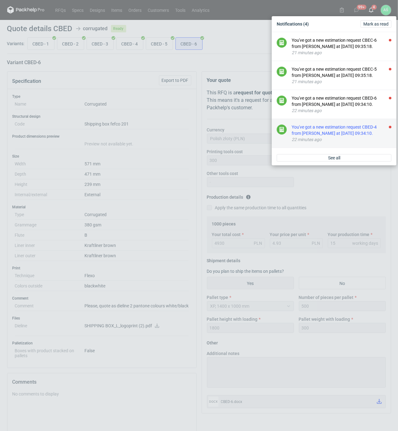
click at [367, 135] on div "You've got a new estimation request CBED-4 from [PERSON_NAME] at [DATE] 09:34:1…" at bounding box center [342, 130] width 100 height 12
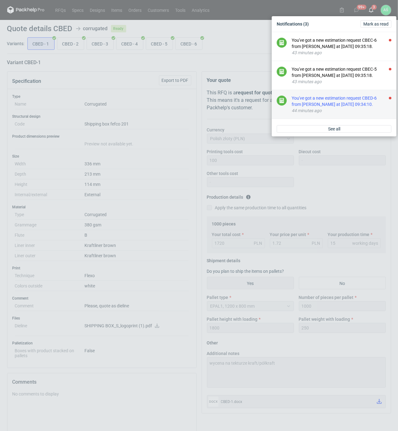
click at [368, 108] on div "44 minutes ago" at bounding box center [342, 111] width 100 height 6
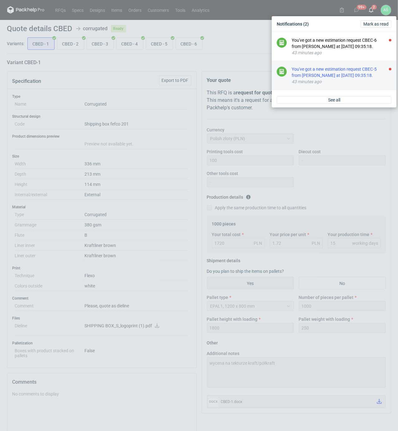
click at [369, 71] on div "You've got a new estimation request CBEC-5 from [PERSON_NAME] at [DATE] 09:35:1…" at bounding box center [342, 72] width 100 height 12
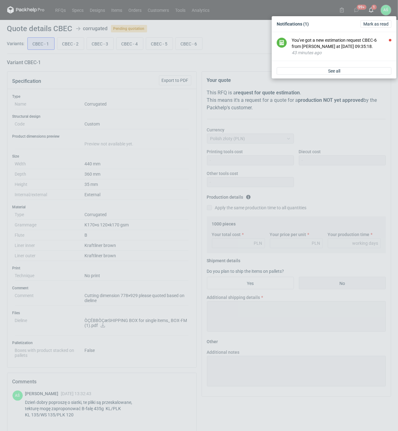
click at [136, 116] on div "Notifications (1) [PERSON_NAME] as read You've got a new estimation request CBE…" at bounding box center [199, 215] width 398 height 431
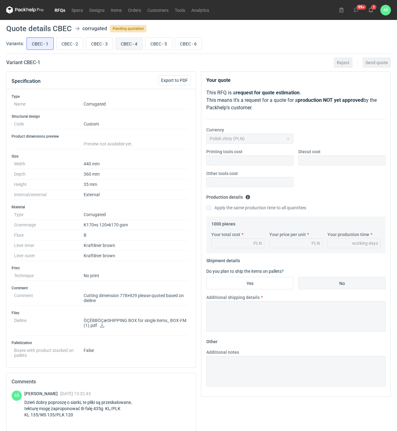
click at [127, 41] on input "CBEC - 4" at bounding box center [129, 44] width 26 height 12
radio input "true"
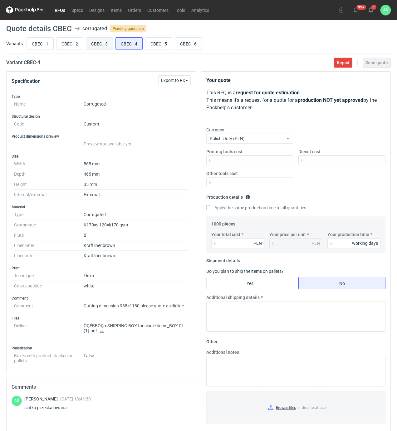
click at [90, 42] on input "CBEC - 3" at bounding box center [99, 44] width 26 height 12
radio input "true"
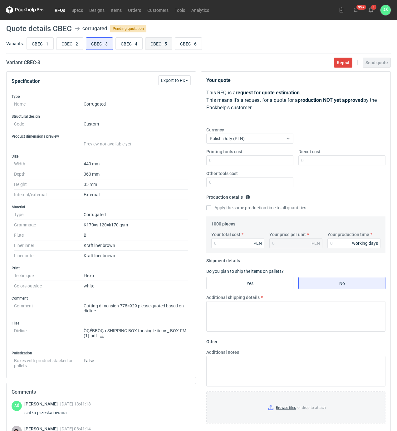
click at [162, 41] on input "CBEC - 5" at bounding box center [158, 44] width 26 height 12
radio input "true"
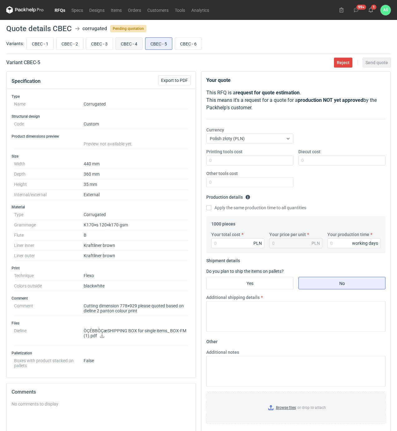
click at [133, 42] on input "CBEC - 4" at bounding box center [129, 44] width 26 height 12
radio input "true"
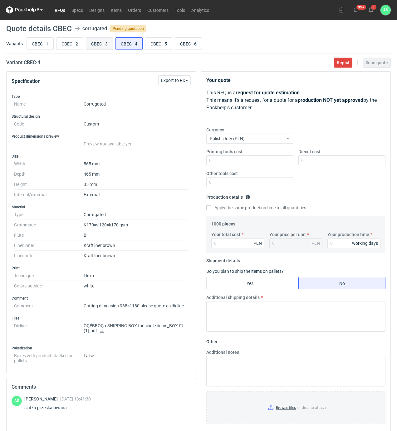
click at [101, 45] on input "CBEC - 3" at bounding box center [99, 44] width 26 height 12
radio input "true"
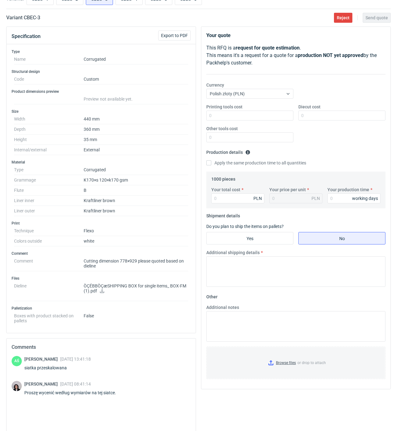
scroll to position [83, 0]
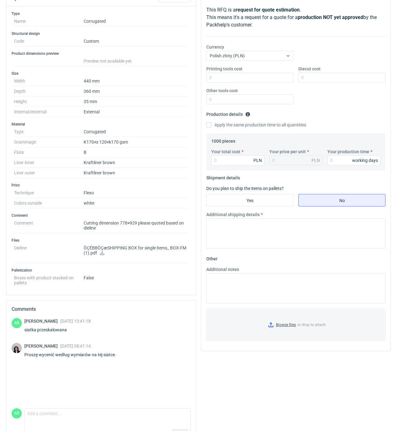
click at [102, 254] on icon at bounding box center [102, 253] width 4 height 4
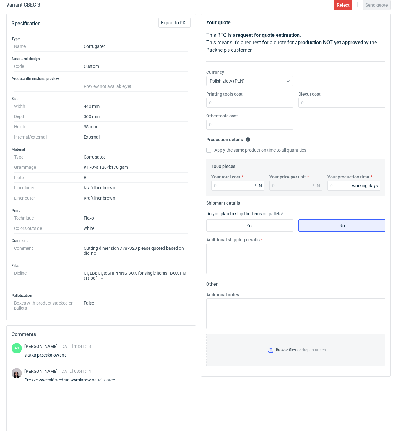
scroll to position [0, 0]
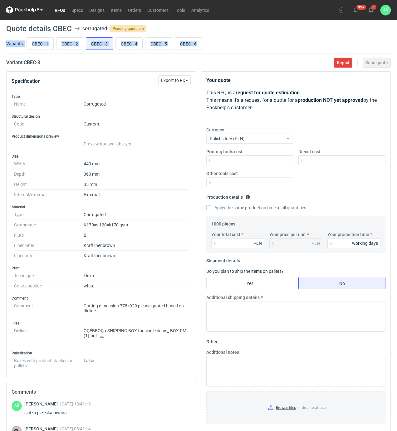
click at [287, 31] on main "Quote details CBEC corrugated Pending quotation Variants: CBEC - 1 CBEC - 2 CBE…" at bounding box center [198, 276] width 389 height 513
click at [370, 7] on icon at bounding box center [370, 9] width 5 height 5
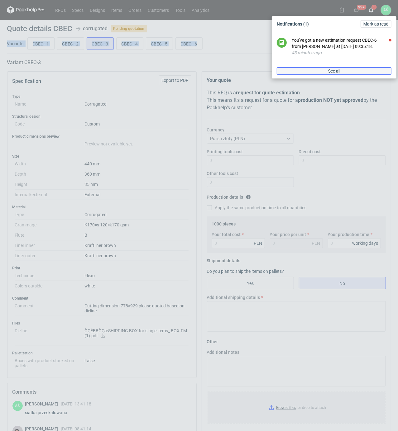
click at [347, 73] on link "See all" at bounding box center [334, 70] width 115 height 7
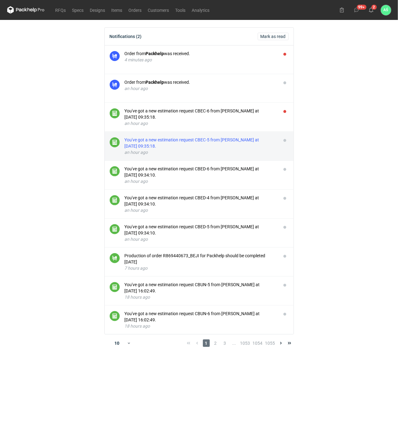
click at [258, 141] on div "You've got a new estimation request CBEC-5 from [PERSON_NAME] at [DATE] 09:35:1…" at bounding box center [201, 143] width 152 height 12
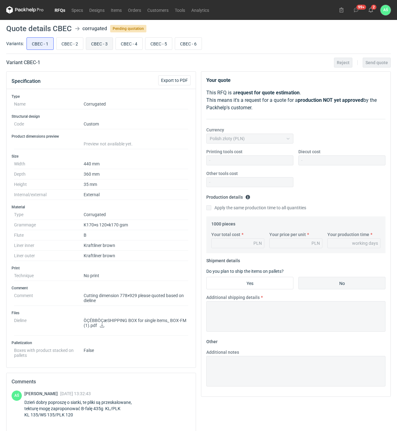
click at [106, 41] on input "CBEC - 3" at bounding box center [99, 44] width 26 height 12
radio input "true"
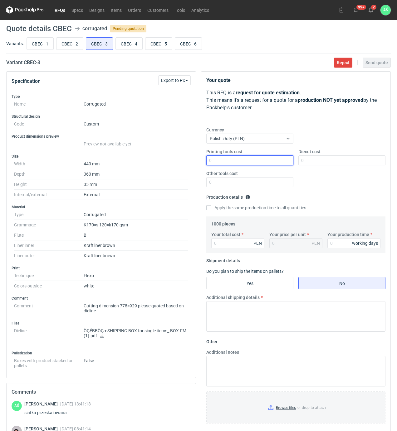
click at [287, 163] on input "Printing tools cost" at bounding box center [249, 161] width 87 height 10
type input "900"
type input "1000"
type input "2370"
type input "2.37"
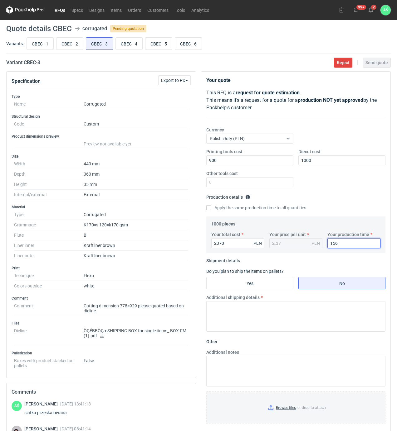
click at [344, 242] on input "156" at bounding box center [353, 243] width 53 height 10
type input "15"
click at [272, 289] on input "Yes" at bounding box center [249, 283] width 86 height 12
radio input "true"
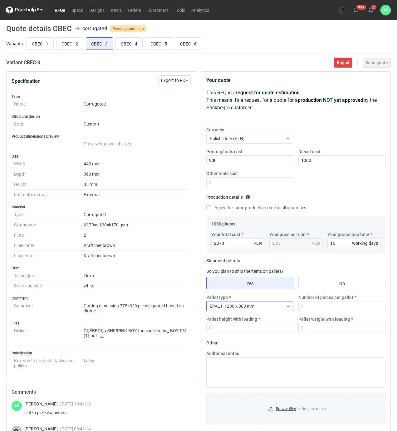
click at [263, 304] on div "EPAL1, 1200 x 800 mm" at bounding box center [244, 306] width 76 height 9
click at [265, 309] on div "EPAL1, 1200 x 800 mm" at bounding box center [244, 306] width 76 height 9
click at [312, 305] on input "Number of pieces per pallet" at bounding box center [341, 306] width 87 height 10
type input "500"
type input "1800"
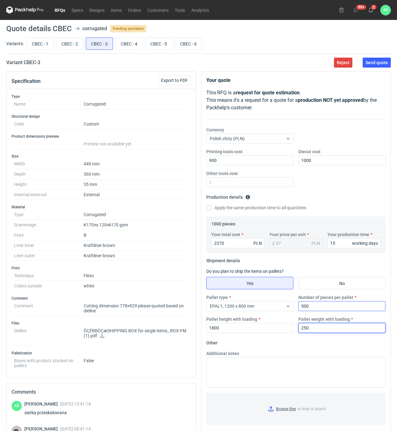
type input "250"
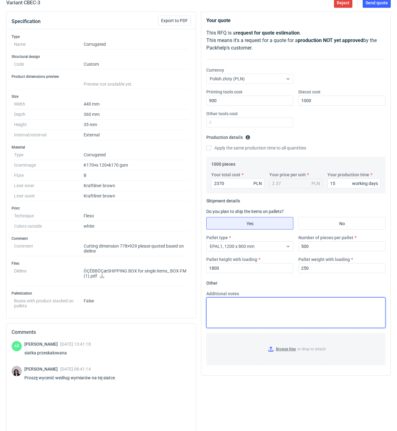
scroll to position [104, 0]
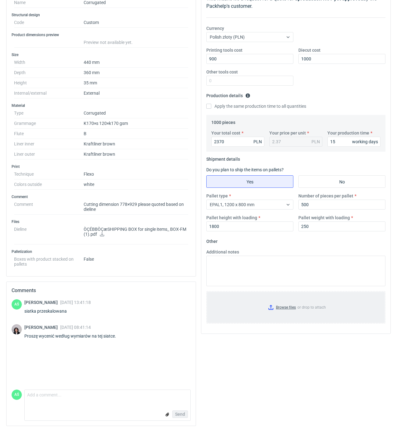
click at [276, 310] on input "Browse files or drop to attach" at bounding box center [296, 307] width 178 height 31
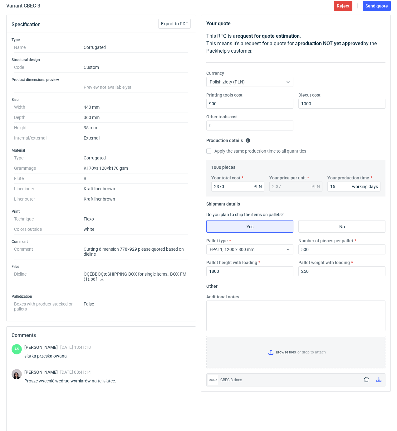
scroll to position [0, 0]
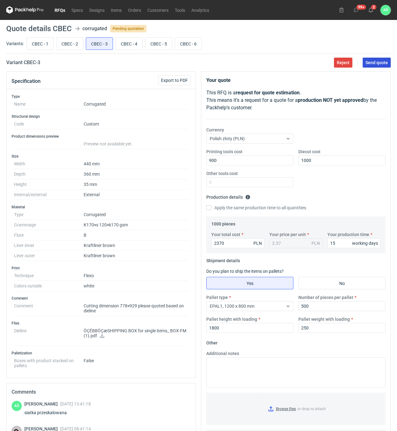
click at [384, 64] on span "Send quote" at bounding box center [376, 62] width 22 height 4
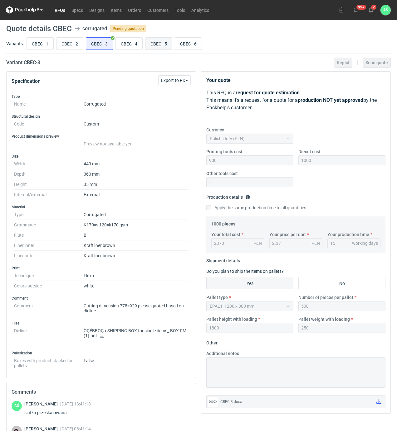
click at [161, 43] on input "CBEC - 5" at bounding box center [158, 44] width 26 height 12
radio input "true"
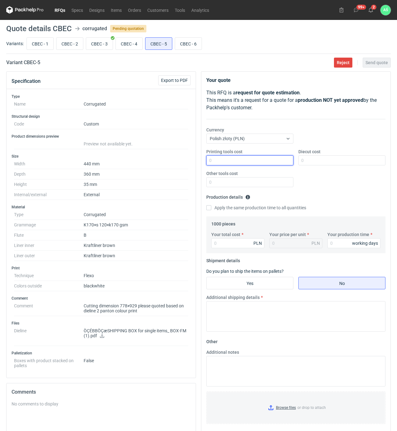
click at [281, 159] on input "Printing tools cost" at bounding box center [249, 161] width 87 height 10
type input "1400"
type input "1000"
type input "2690"
type input "2.69"
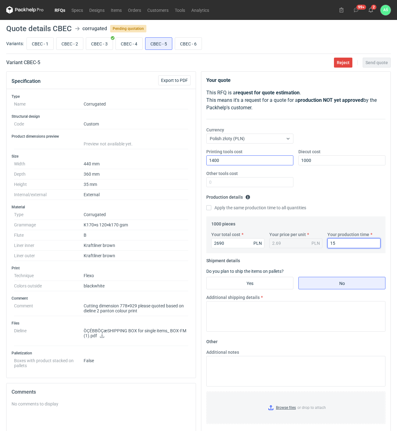
type input "15"
drag, startPoint x: 238, startPoint y: 273, endPoint x: 254, endPoint y: 280, distance: 16.6
click at [241, 273] on label "Do you plan to ship the items on pallets?" at bounding box center [244, 271] width 77 height 5
drag, startPoint x: 254, startPoint y: 281, endPoint x: 264, endPoint y: 284, distance: 11.2
click at [257, 282] on input "Yes" at bounding box center [249, 283] width 86 height 12
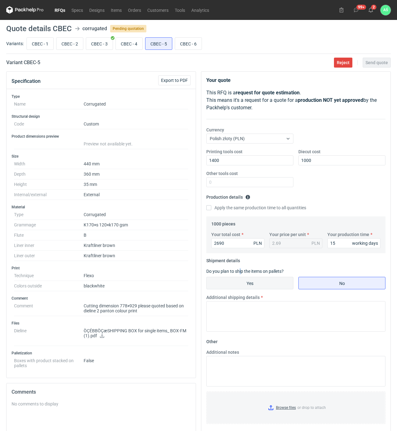
radio input "true"
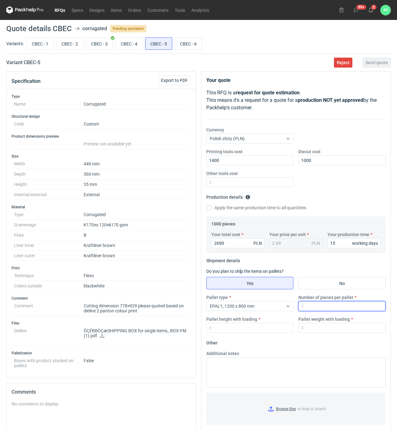
click at [313, 307] on input "Number of pieces per pallet" at bounding box center [341, 306] width 87 height 10
type input "500"
type input "1800"
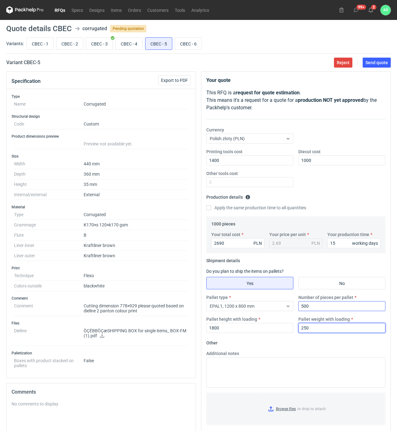
type input "250"
click at [288, 412] on input "Browse files or drop to attach" at bounding box center [296, 409] width 178 height 31
click at [374, 65] on span "Send quote" at bounding box center [376, 62] width 22 height 4
click at [200, 43] on input "CBEC - 6" at bounding box center [188, 44] width 26 height 12
radio input "true"
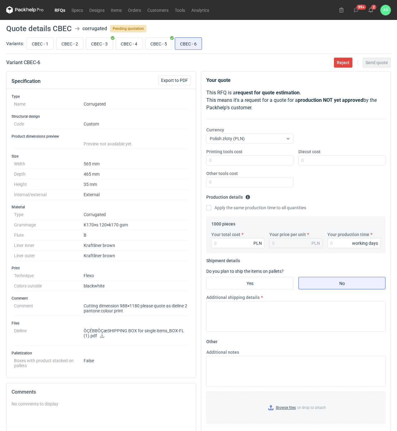
click at [101, 337] on icon at bounding box center [101, 336] width 5 height 4
click at [272, 162] on input "Printing tools cost" at bounding box center [249, 161] width 87 height 10
type input "1800"
click at [225, 238] on label "Your total cost" at bounding box center [225, 235] width 29 height 6
click at [225, 238] on input "40110" at bounding box center [237, 243] width 53 height 10
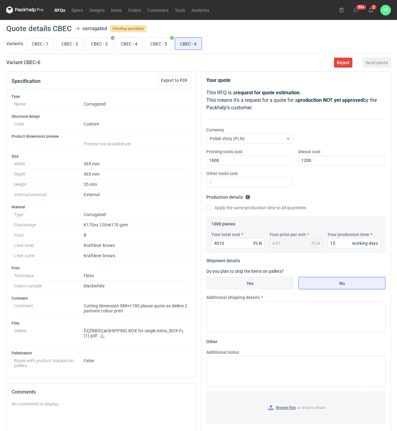
drag, startPoint x: 251, startPoint y: 282, endPoint x: 272, endPoint y: 288, distance: 22.1
click at [251, 282] on input "Yes" at bounding box center [249, 283] width 86 height 12
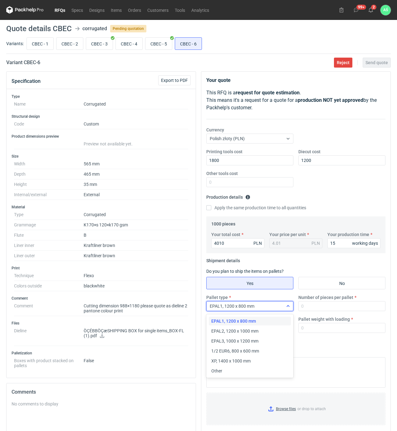
click at [291, 307] on div at bounding box center [288, 306] width 10 height 5
click at [262, 330] on div "EPAL2, 1200 x 1000 mm" at bounding box center [249, 331] width 77 height 6
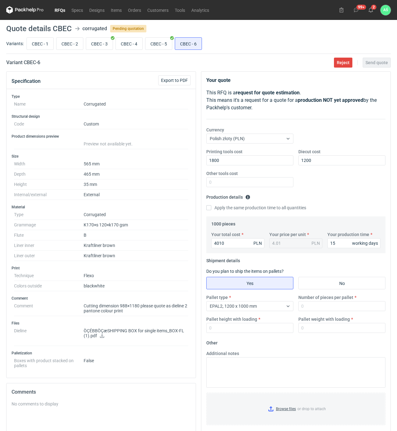
click at [315, 314] on div "Pallet type EPAL2, 1200 x 1000 mm Number of pieces per pallet Pallet height wit…" at bounding box center [296, 317] width 184 height 44
click at [316, 307] on input "Number of pieces per pallet" at bounding box center [341, 306] width 87 height 10
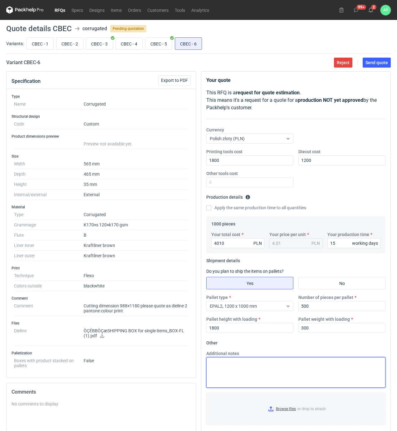
scroll to position [104, 0]
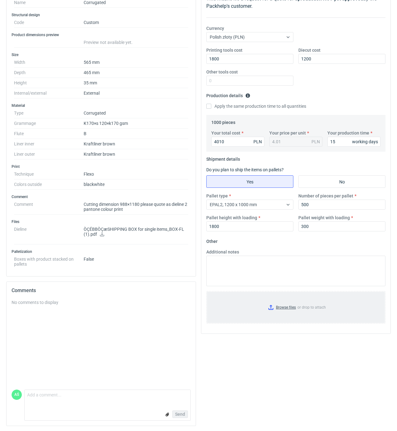
click at [295, 298] on input "Browse files or drop to attach" at bounding box center [296, 307] width 178 height 31
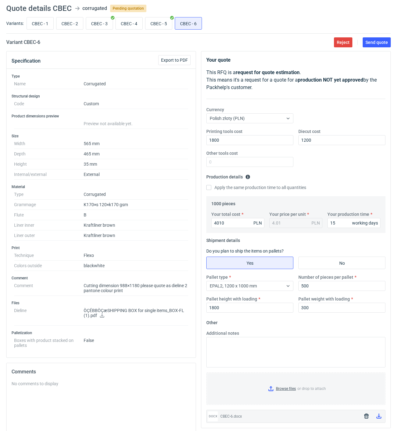
scroll to position [0, 0]
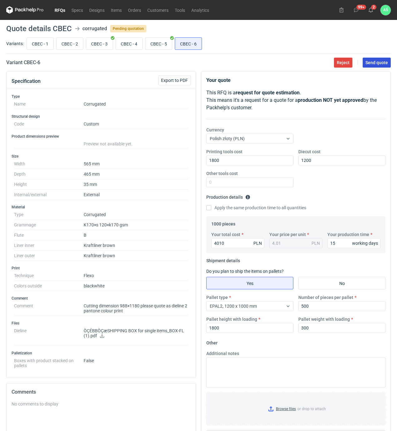
click at [379, 63] on span "Send quote" at bounding box center [376, 62] width 22 height 4
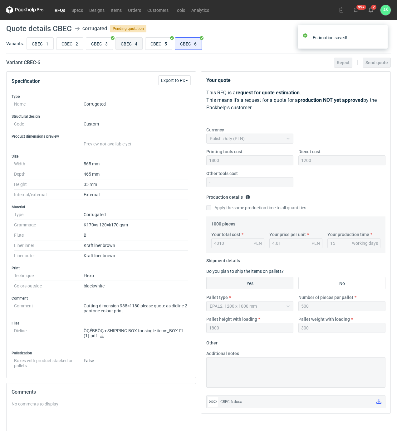
click at [129, 46] on input "CBEC - 4" at bounding box center [129, 44] width 26 height 12
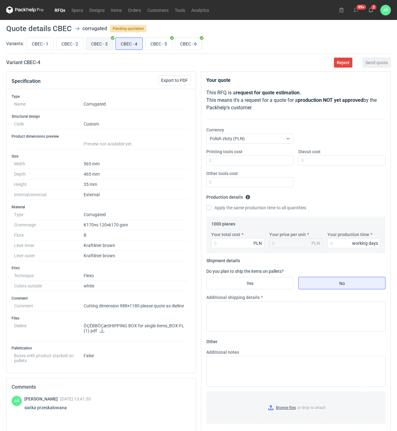
click at [105, 46] on input "CBEC - 3" at bounding box center [99, 44] width 26 height 12
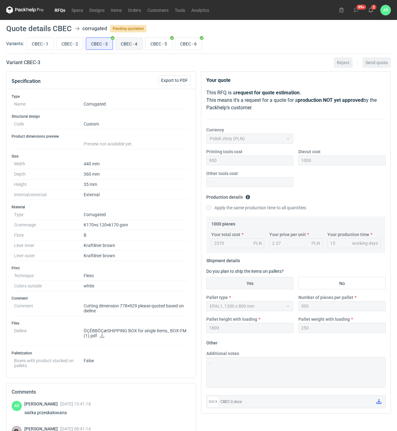
click at [121, 43] on input "CBEC - 4" at bounding box center [129, 44] width 26 height 12
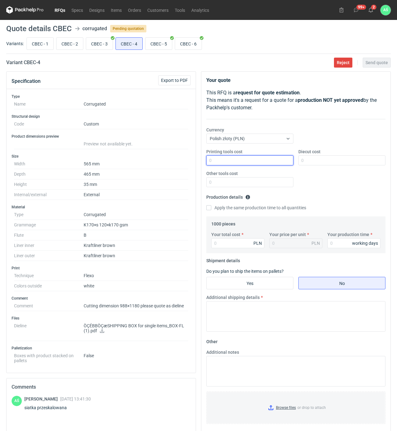
click at [270, 159] on input "Printing tools cost" at bounding box center [249, 161] width 87 height 10
click at [267, 283] on input "Yes" at bounding box center [249, 283] width 86 height 12
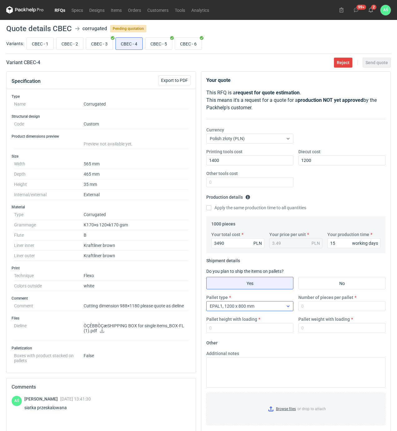
click at [261, 308] on div "EPAL1, 1200 x 800 mm" at bounding box center [244, 306] width 76 height 9
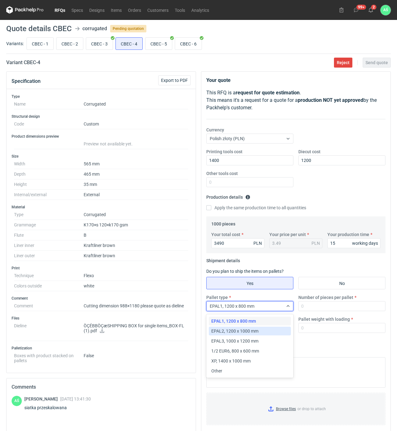
click at [246, 329] on span "EPAL2, 1200 x 1000 mm" at bounding box center [234, 331] width 47 height 6
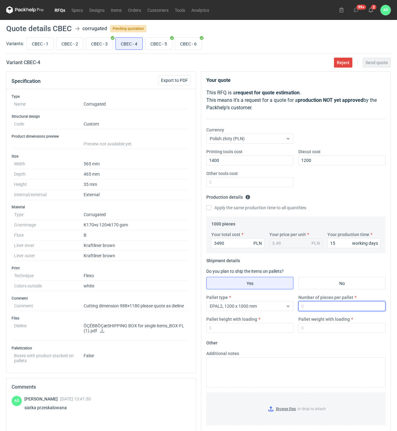
click at [318, 307] on input "Number of pieces per pallet" at bounding box center [341, 306] width 87 height 10
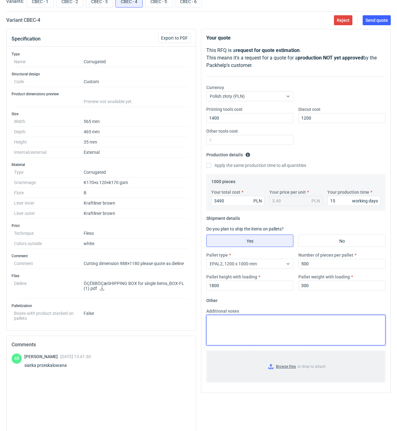
scroll to position [83, 0]
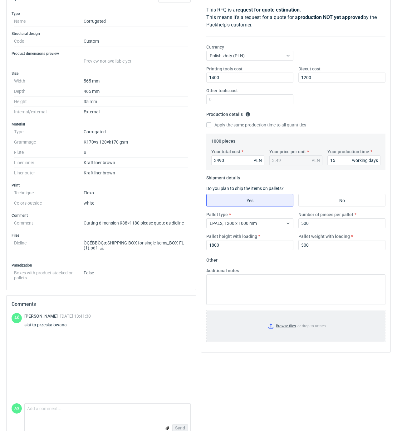
click at [288, 330] on input "Browse files or drop to attach" at bounding box center [296, 326] width 178 height 31
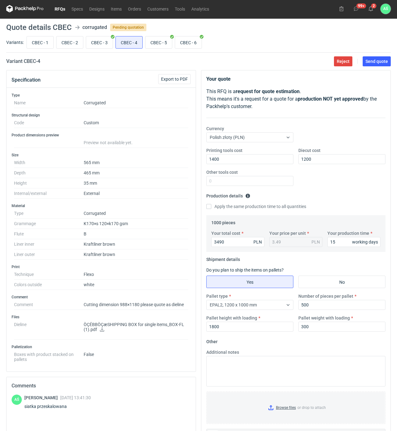
scroll to position [0, 0]
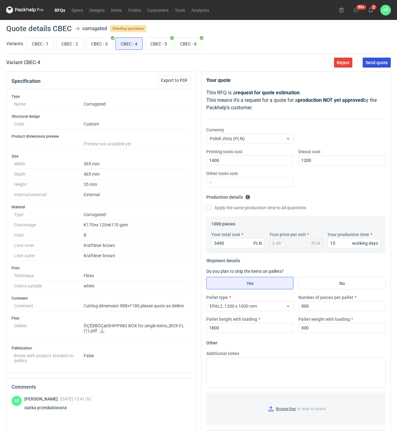
click at [383, 68] on button "Send quote" at bounding box center [376, 63] width 28 height 10
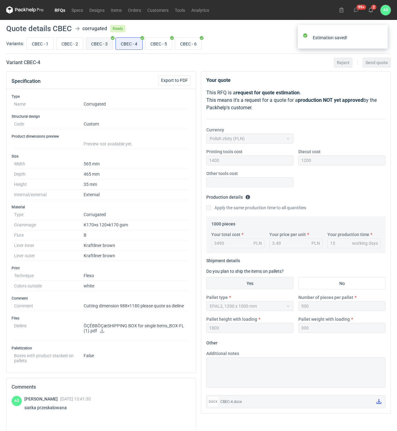
drag, startPoint x: 98, startPoint y: 42, endPoint x: 99, endPoint y: 46, distance: 4.7
click at [98, 42] on input "CBEC - 3" at bounding box center [99, 44] width 26 height 12
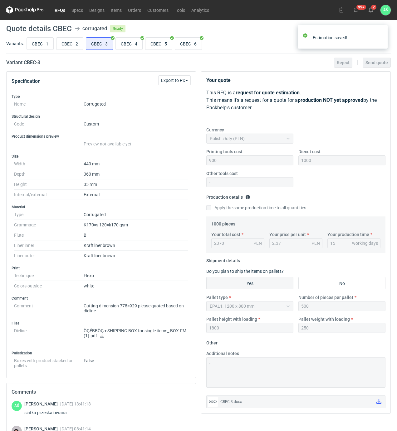
scroll to position [104, 0]
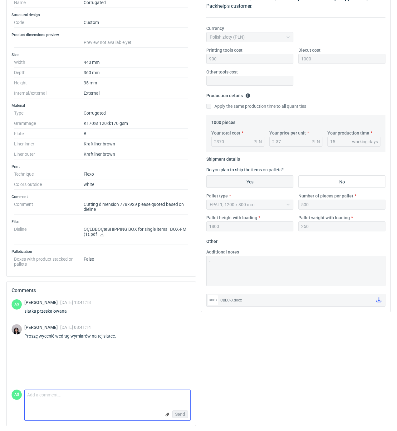
click at [51, 396] on textarea "Comment message" at bounding box center [108, 396] width 166 height 13
click at [185, 415] on button "Send" at bounding box center [180, 414] width 16 height 7
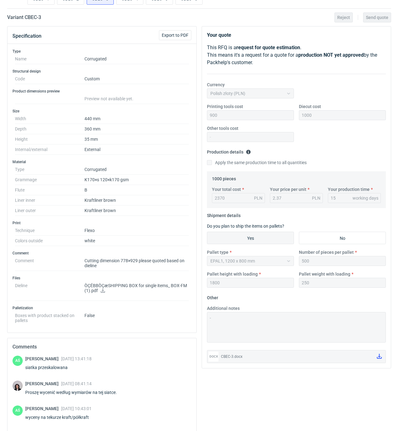
scroll to position [0, 0]
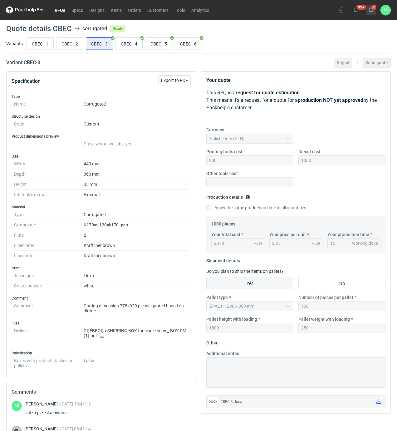
click at [367, 12] on button "2" at bounding box center [370, 10] width 10 height 10
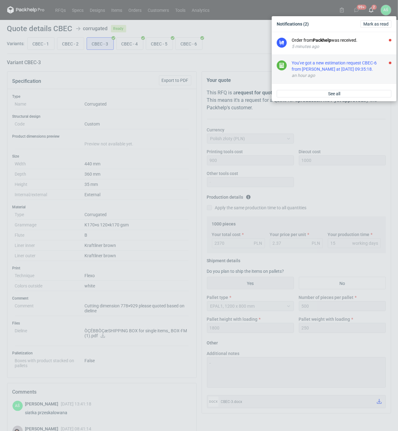
click at [375, 72] on div "You've got a new estimation request CBEC-6 from [PERSON_NAME] at [DATE] 09:35:1…" at bounding box center [342, 66] width 100 height 12
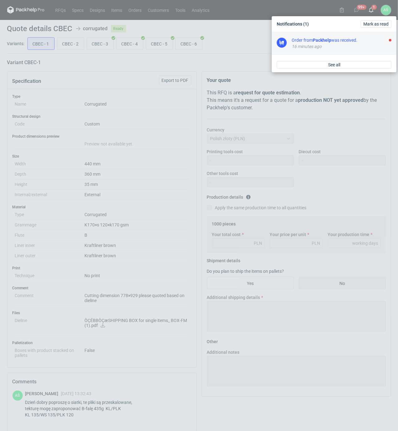
click at [351, 37] on div "Order from Packhelp was received." at bounding box center [342, 40] width 100 height 6
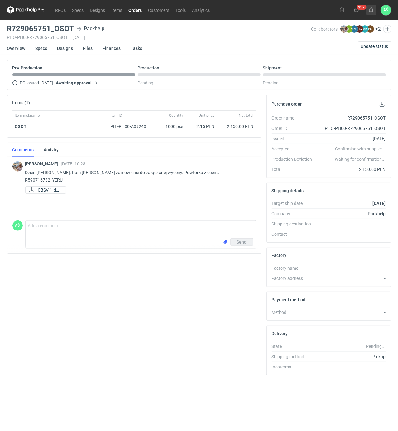
click at [373, 10] on use at bounding box center [371, 9] width 4 height 5
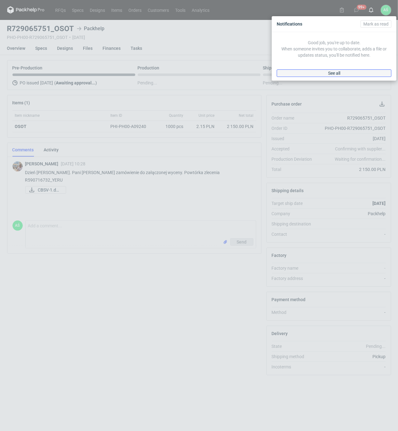
click at [333, 71] on span "See all" at bounding box center [334, 73] width 12 height 4
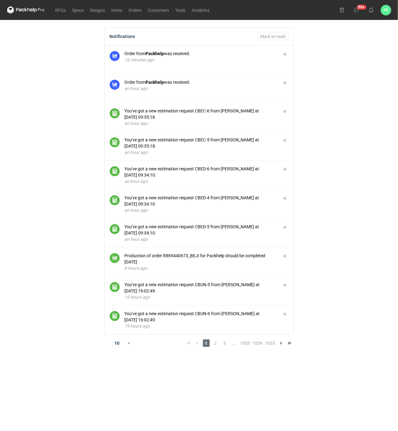
click at [335, 118] on main "Notifications Mark as read Order from Packhelp was received. 16 minutes ago Ord…" at bounding box center [199, 226] width 389 height 412
